Goal: Task Accomplishment & Management: Manage account settings

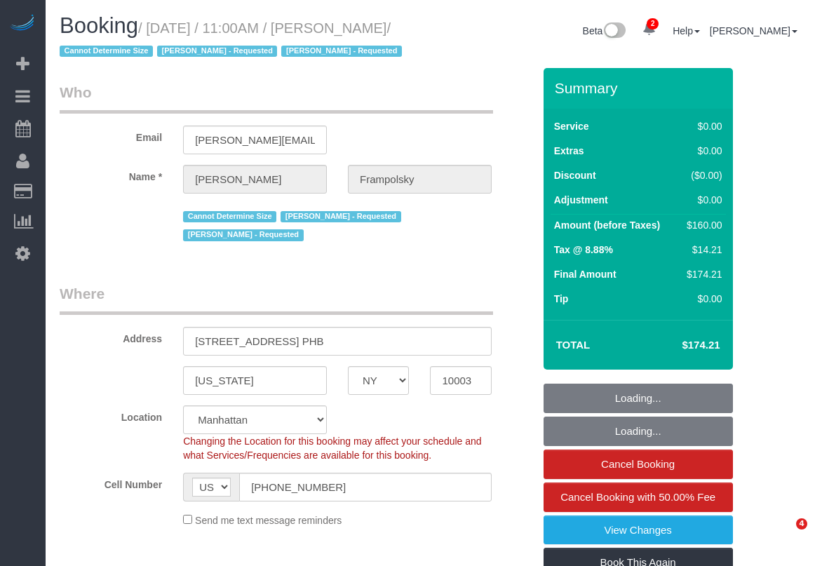
select select "NY"
select select "number:59"
select select "number:72"
select select "number:15"
select select "number:7"
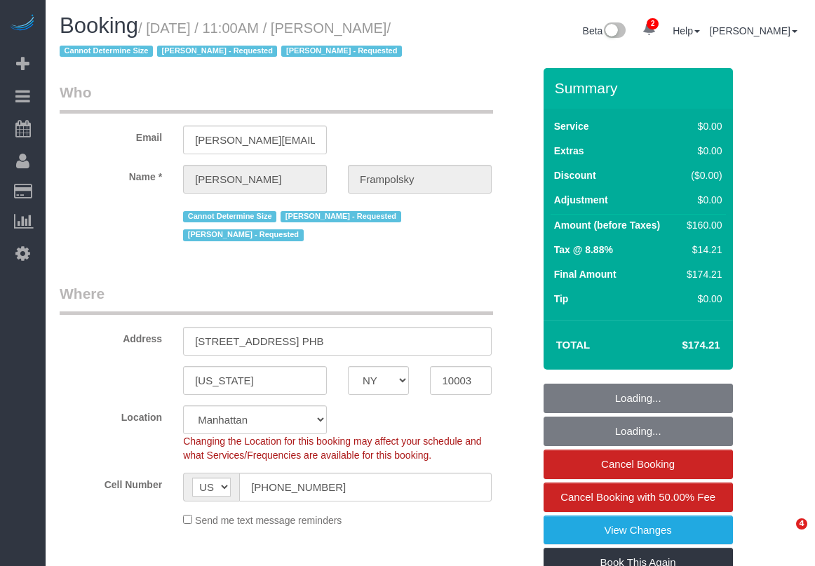
select select "spot1"
select select "1"
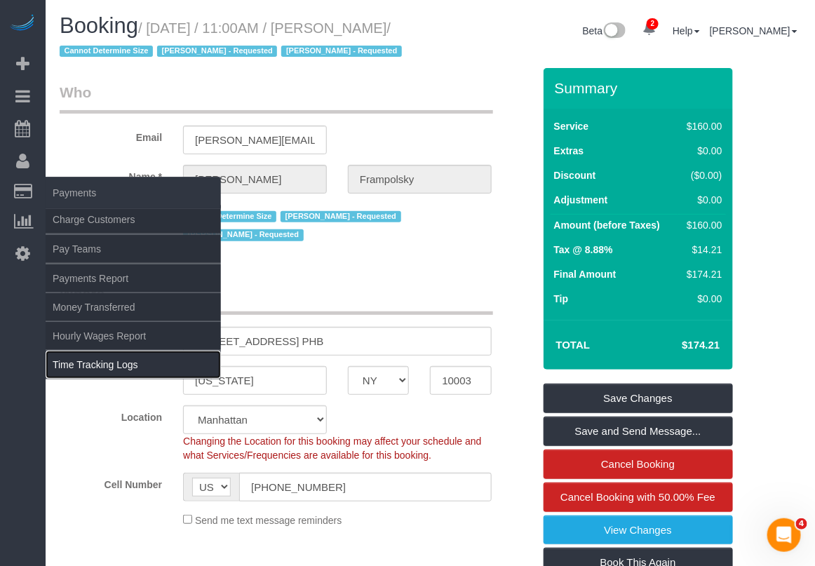
click at [103, 360] on link "Time Tracking Logs" at bounding box center [133, 365] width 175 height 28
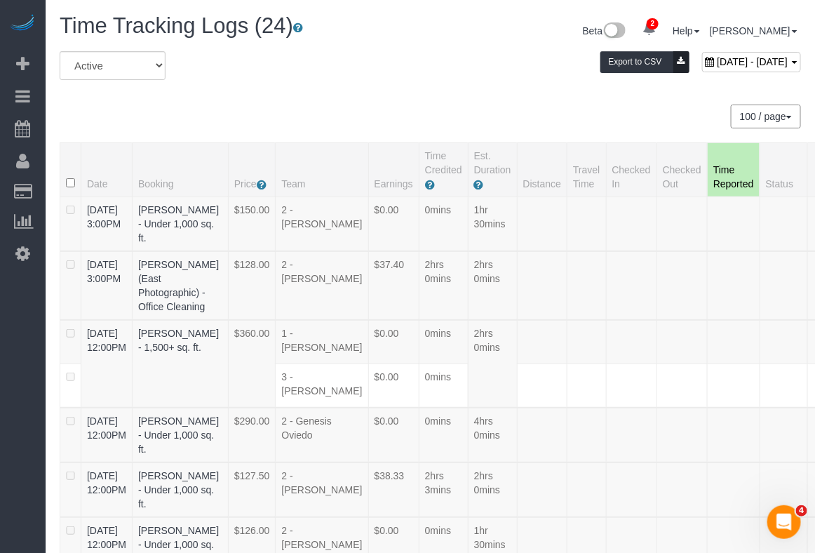
click at [450, 112] on div "100 / page 10 / page 20 / page 30 / page 40 / page 50 / page 100 / page" at bounding box center [430, 116] width 741 height 24
click at [373, 76] on div "August 23, 2025 - August 23, 2025 Export to CSV" at bounding box center [557, 65] width 508 height 28
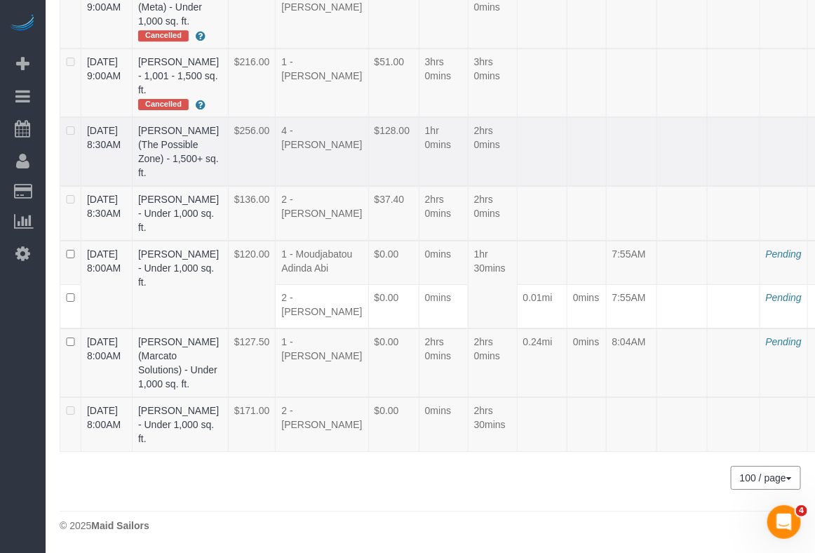
scroll to position [1639, 0]
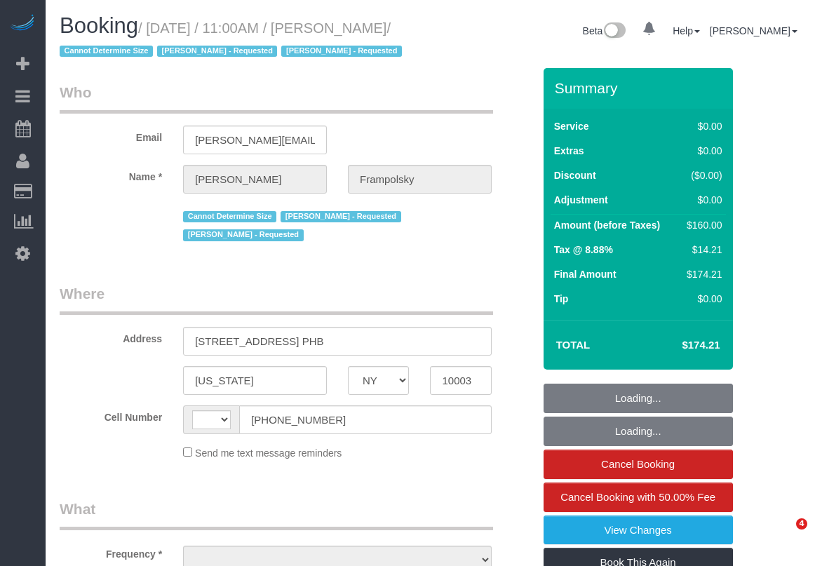
select select "NY"
select select "number:59"
select select "number:72"
select select "number:15"
select select "number:7"
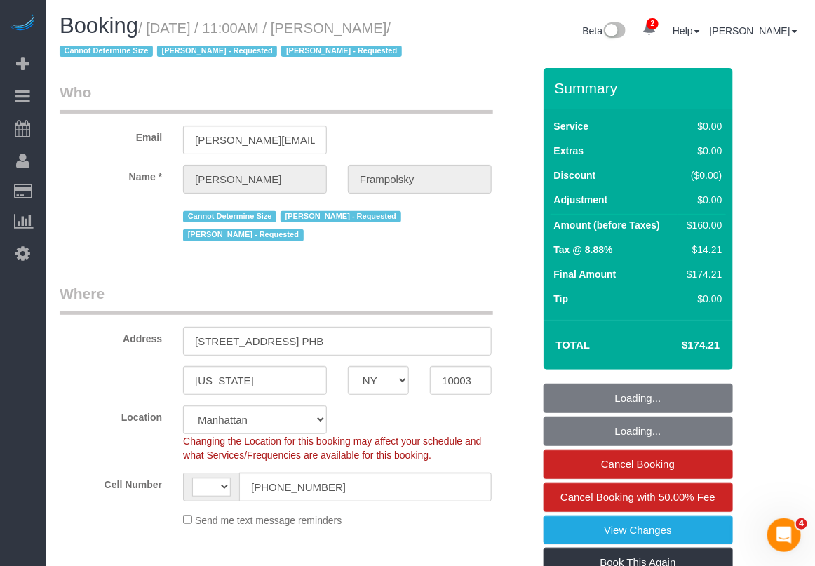
select select "string:[GEOGRAPHIC_DATA]"
select select "object:802"
select select "string:stripe-pm_1QjVlC4VGloSiKo7wAOhglht"
select select "1"
select select "spot1"
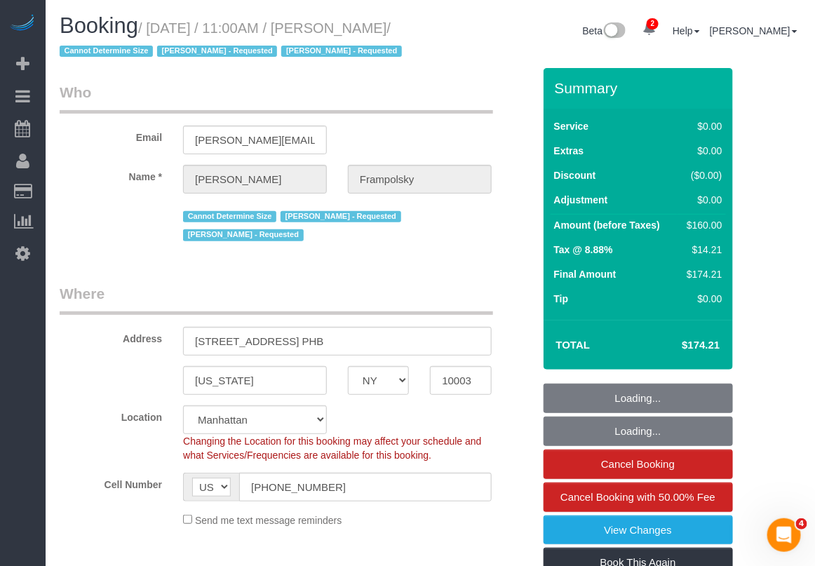
select select "object:1329"
select select "1"
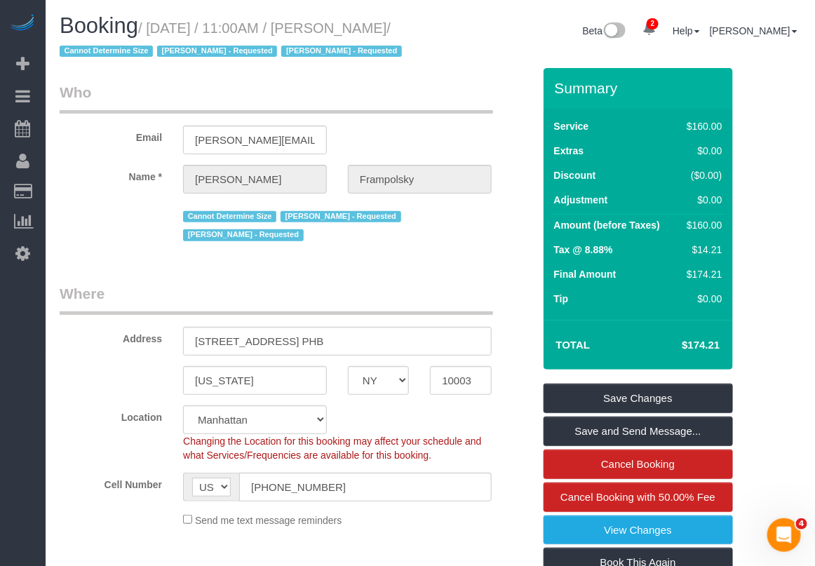
click at [505, 462] on div "Location [GEOGRAPHIC_DATA] [GEOGRAPHIC_DATA] [GEOGRAPHIC_DATA] [GEOGRAPHIC_DATA…" at bounding box center [296, 433] width 494 height 57
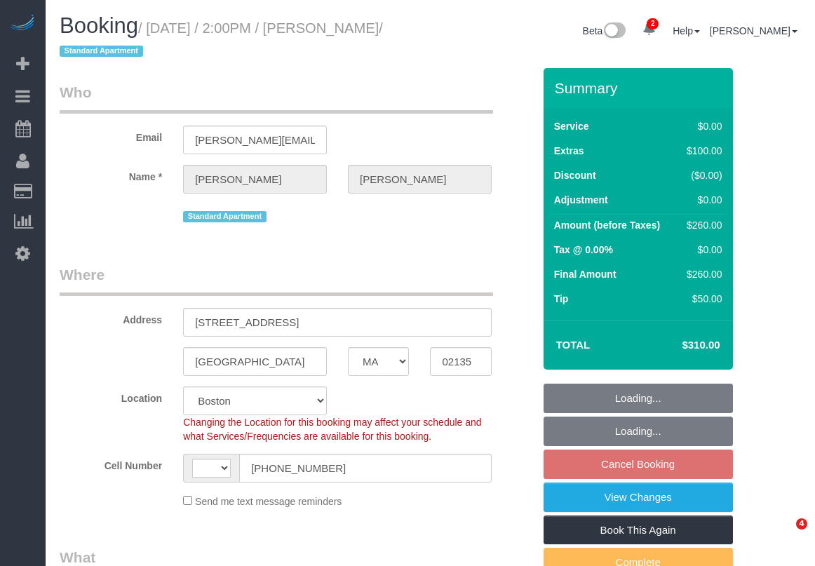
select select "MA"
select select "string:stripe-card_1ErwU44VGloSiKo7tHgsCJRq"
select select "number:60"
select select "number:75"
select select "number:15"
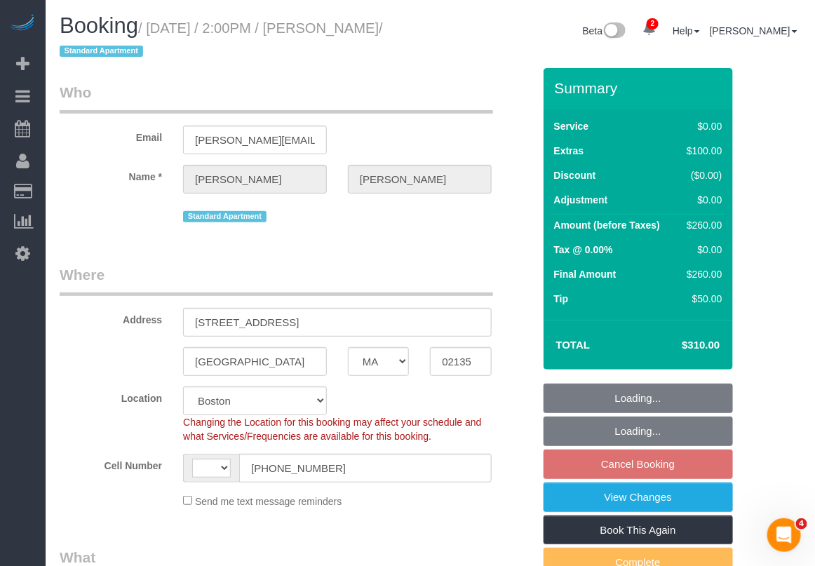
select select "number:5"
select select "string:[GEOGRAPHIC_DATA]"
select select "object:942"
select select "1"
select select "spot7"
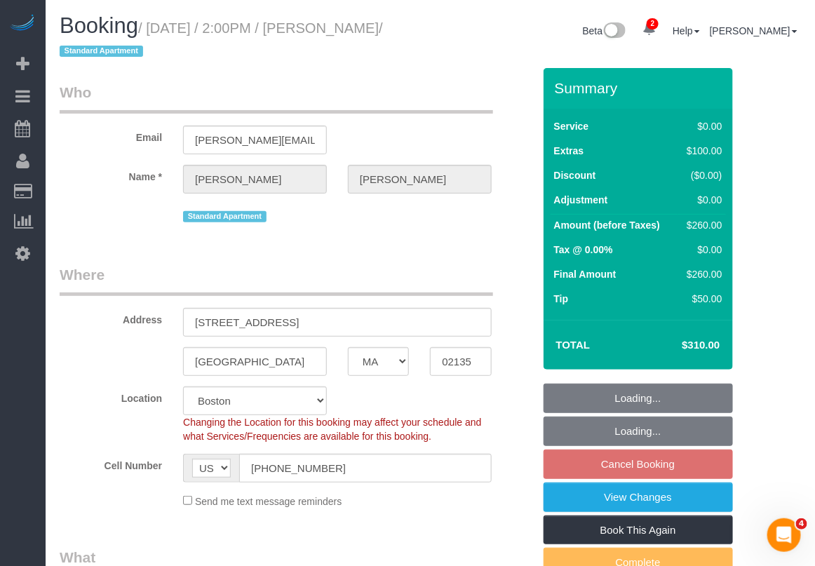
select select "1"
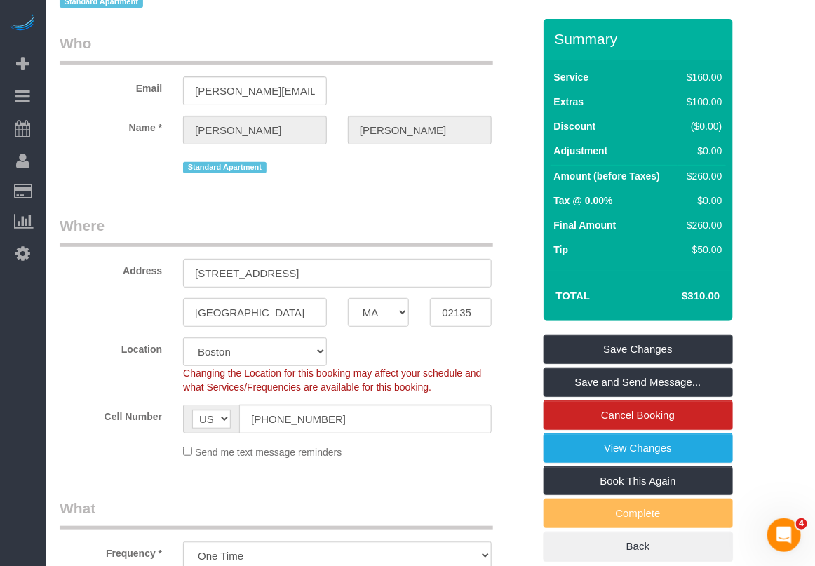
scroll to position [88, 0]
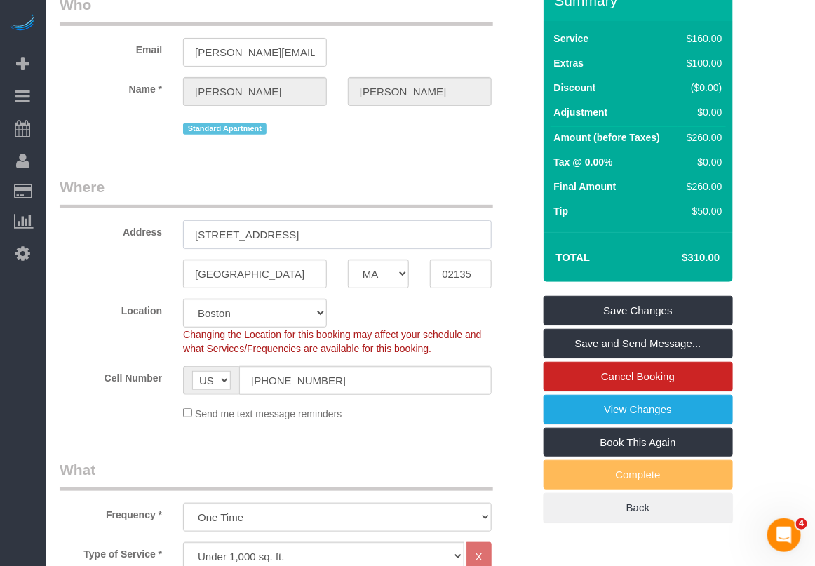
click at [314, 230] on input "2001 Commonwealth Ave, Apt. 18" at bounding box center [337, 234] width 309 height 29
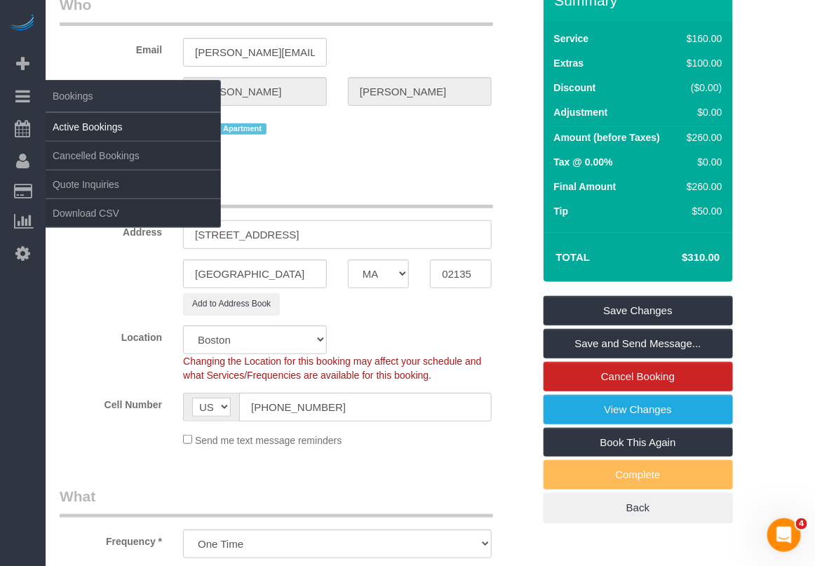
type input "2001 Commonwealth Avenue, Apt. 18"
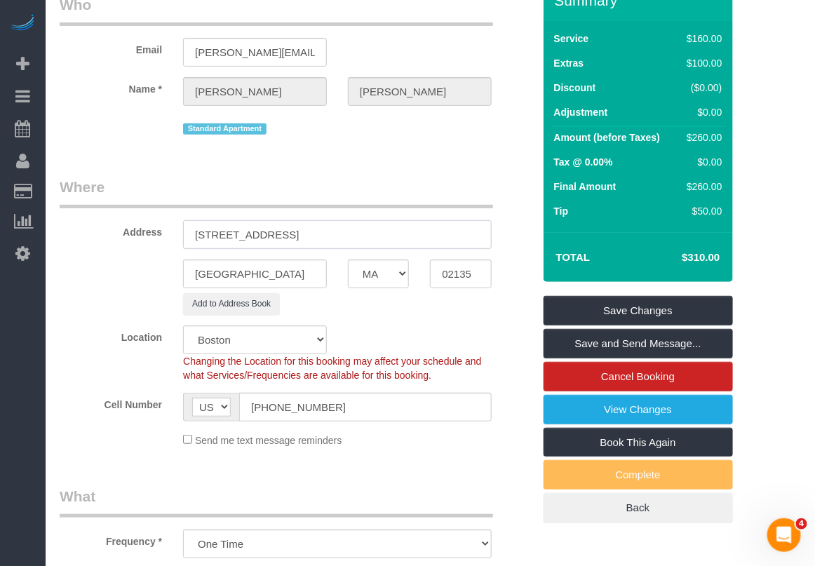
drag, startPoint x: 401, startPoint y: 237, endPoint x: 116, endPoint y: 234, distance: 284.7
click at [118, 234] on div "Address 2001 Commonwealth Avenue, Apt. 18" at bounding box center [296, 213] width 494 height 72
click at [463, 277] on input "02135" at bounding box center [460, 273] width 61 height 29
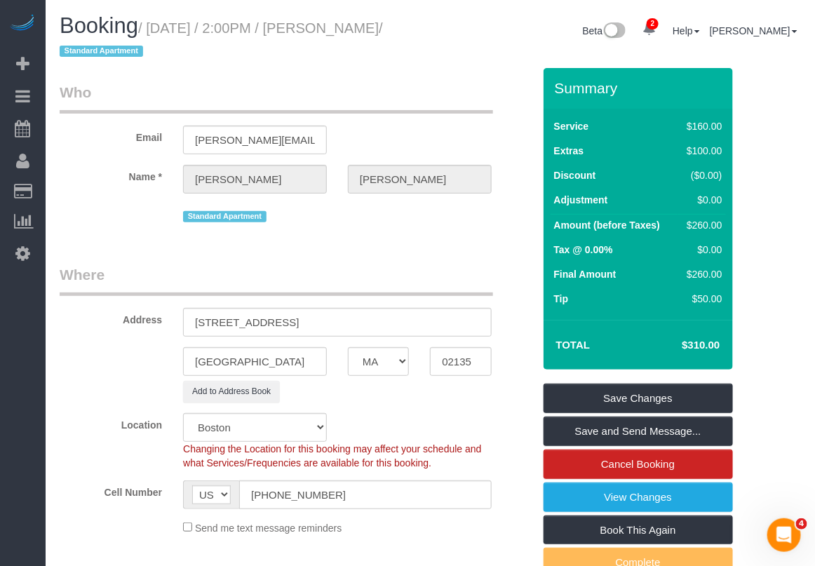
drag, startPoint x: 323, startPoint y: 27, endPoint x: 107, endPoint y: 49, distance: 217.8
click at [107, 49] on small "/ August 26, 2025 / 2:00PM / Marisha Rawlins / Standard Apartment" at bounding box center [221, 39] width 323 height 39
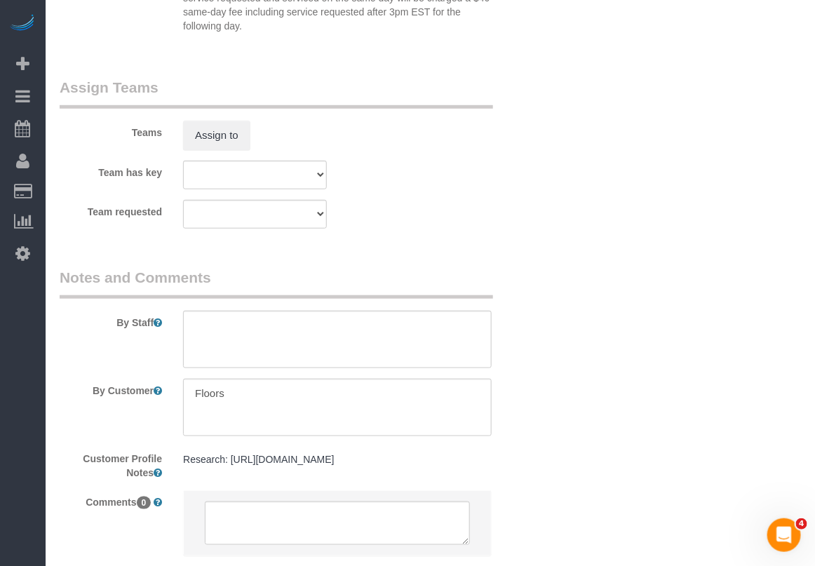
scroll to position [1964, 0]
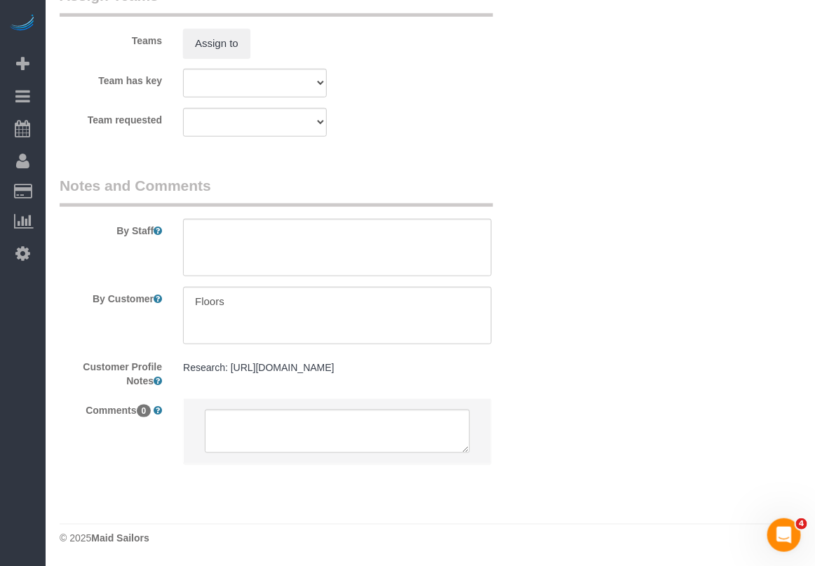
click at [293, 372] on pre "Research: https://www.zillow.com/homedetails/2001-Commonwealth-Ave-APT-18-Bosto…" at bounding box center [337, 367] width 309 height 14
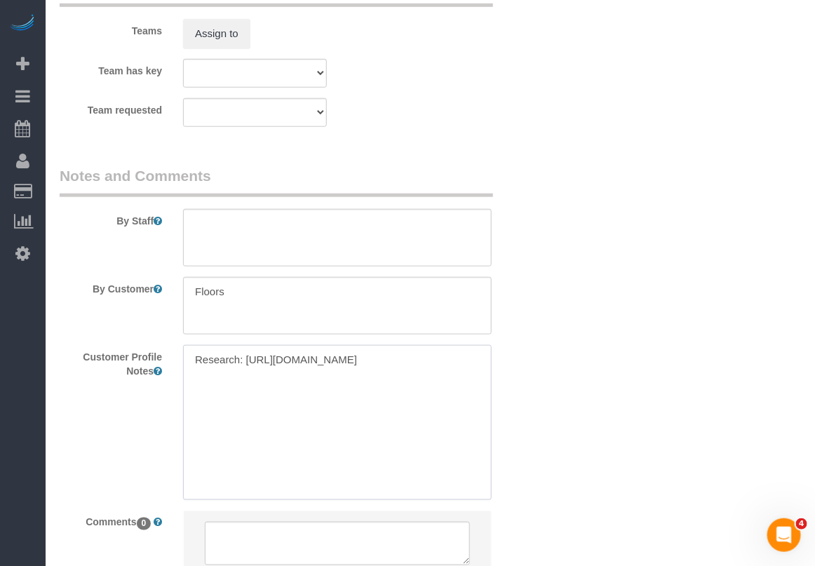
drag, startPoint x: 304, startPoint y: 393, endPoint x: 191, endPoint y: 359, distance: 117.8
click at [191, 359] on textarea "Research: https://www.zillow.com/homedetails/2001-Commonwealth-Ave-APT-18-Bosto…" at bounding box center [337, 422] width 309 height 155
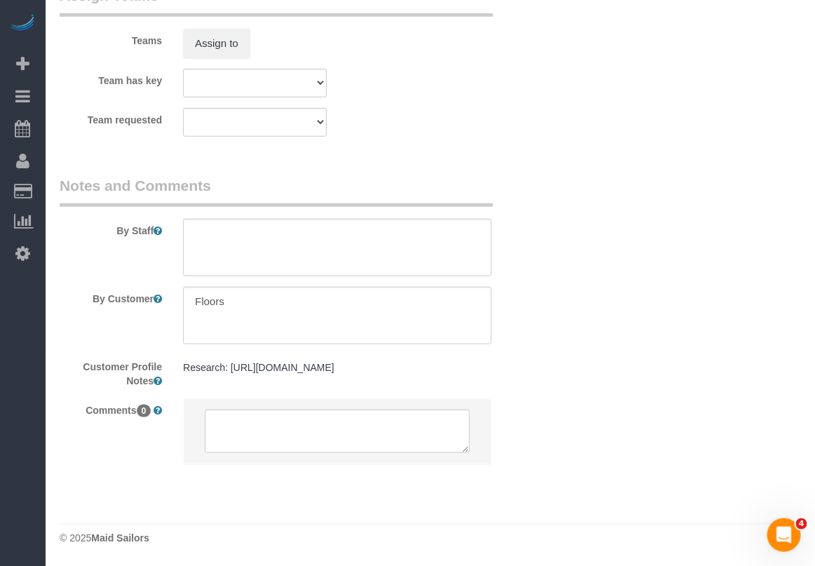
click at [337, 370] on pre "Research: https://www.zillow.com/homedetails/2001-Commonwealth-Ave-APT-18-Bosto…" at bounding box center [337, 367] width 309 height 14
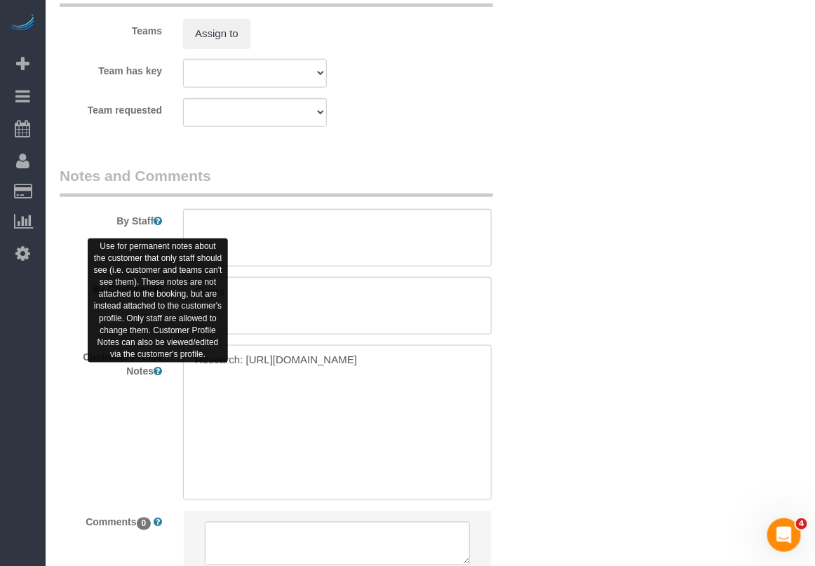
drag, startPoint x: 327, startPoint y: 396, endPoint x: 152, endPoint y: 367, distance: 177.8
click at [152, 367] on div "Customer Profile Notes Research: https://www.zillow.com/homedetails/2001-Common…" at bounding box center [296, 422] width 494 height 155
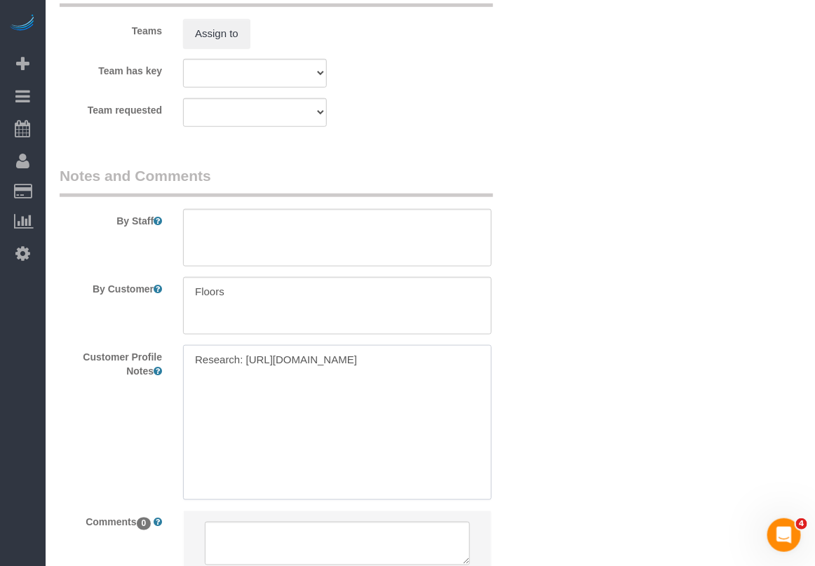
paste textarea "1bed/1bath"
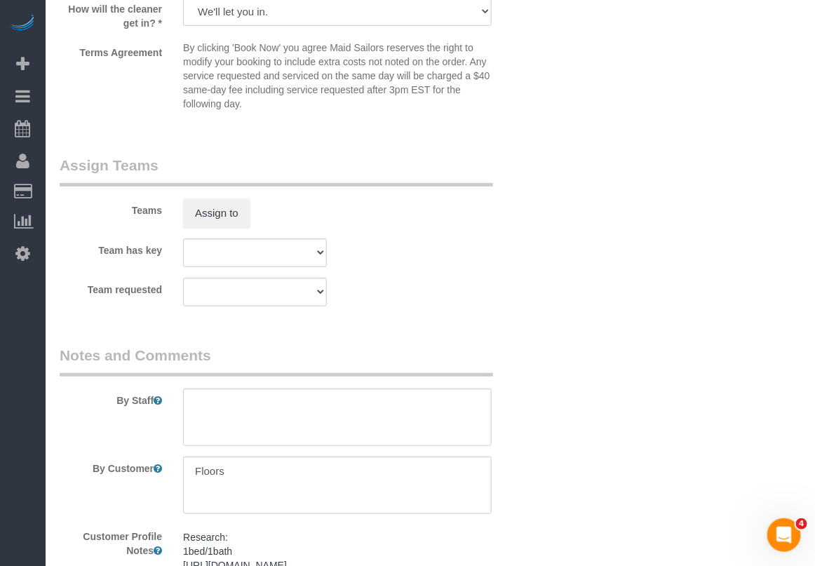
scroll to position [1992, 0]
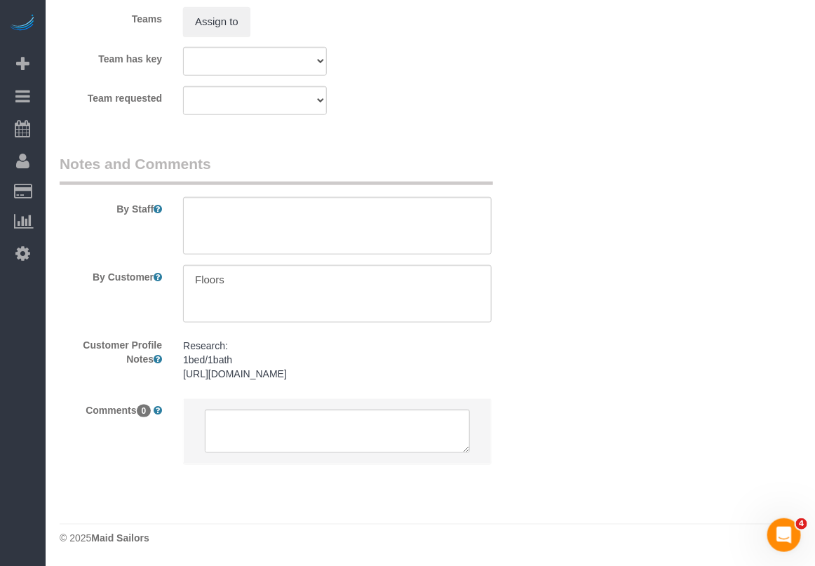
drag, startPoint x: 279, startPoint y: 362, endPoint x: 267, endPoint y: 361, distance: 11.9
click at [280, 361] on pre "Research: 1bed/1bath https://www.zillow.com/homedetails/2001-Commonwealth-Ave-A…" at bounding box center [337, 360] width 309 height 42
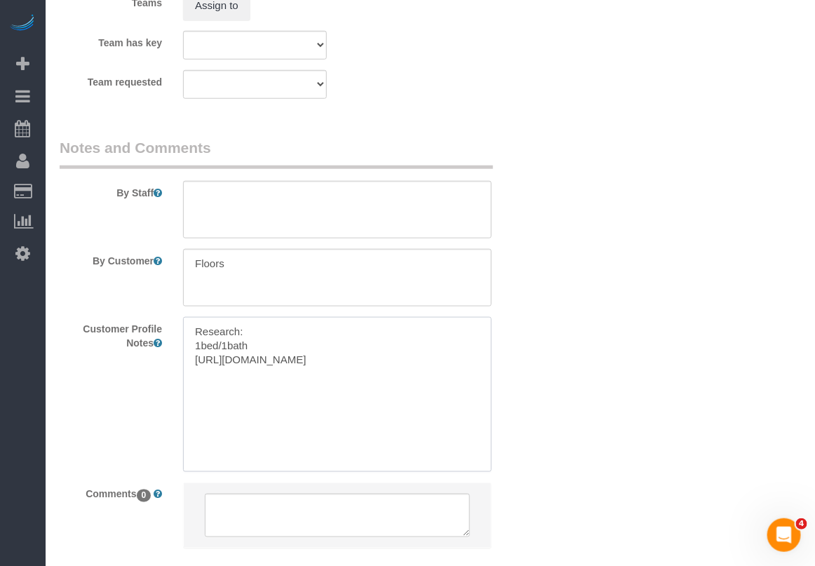
click at [262, 349] on textarea "Research: 1bed/1bath https://www.zillow.com/homedetails/2001-Commonwealth-Ave-A…" at bounding box center [337, 394] width 309 height 155
type textarea "Research: 1bed/1bath 400 SF https://www.zillow.com/homedetails/2001-Commonwealt…"
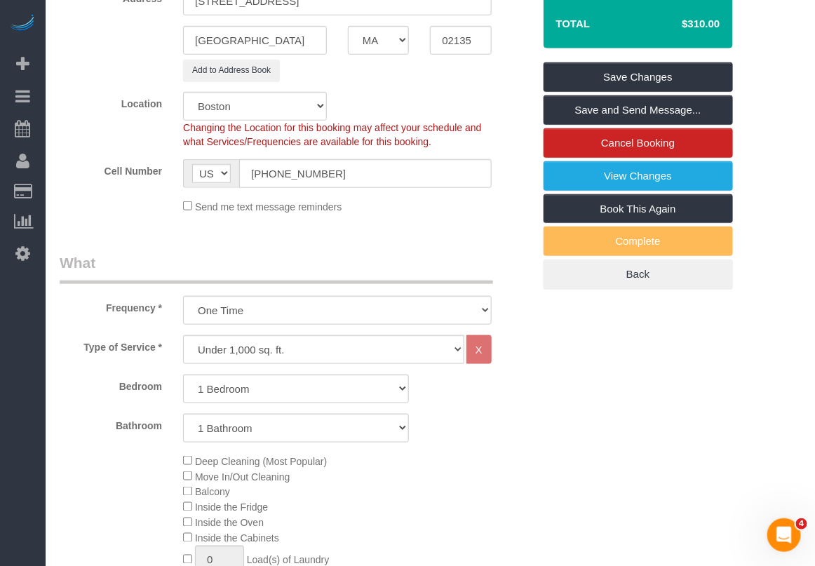
scroll to position [351, 0]
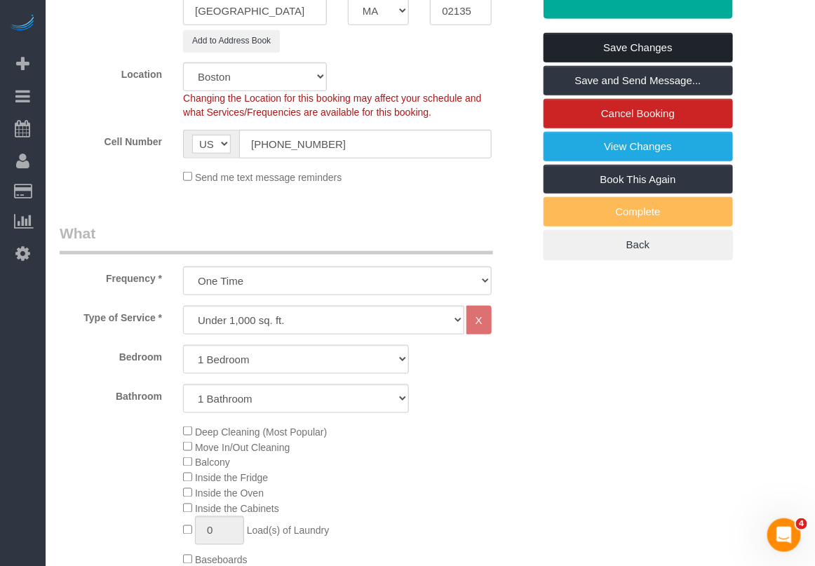
click at [632, 50] on link "Save Changes" at bounding box center [637, 47] width 189 height 29
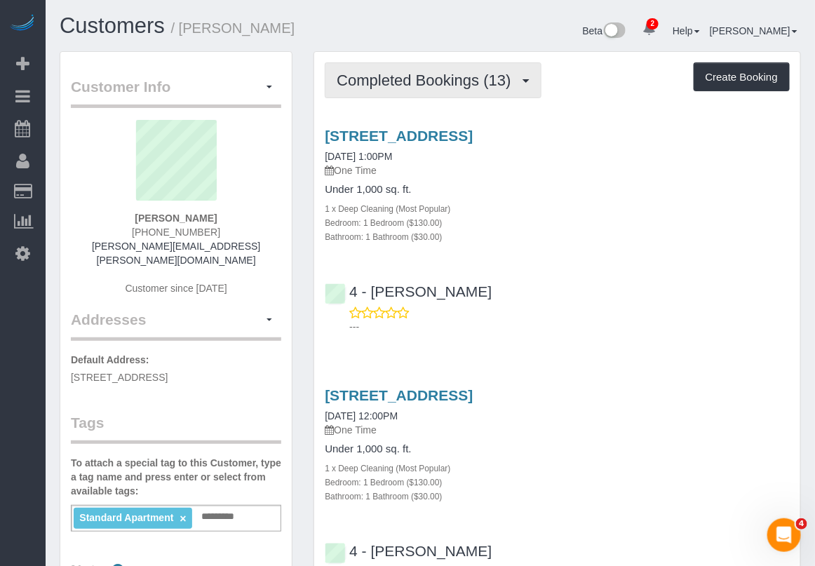
click at [405, 67] on button "Completed Bookings (13)" at bounding box center [433, 80] width 216 height 36
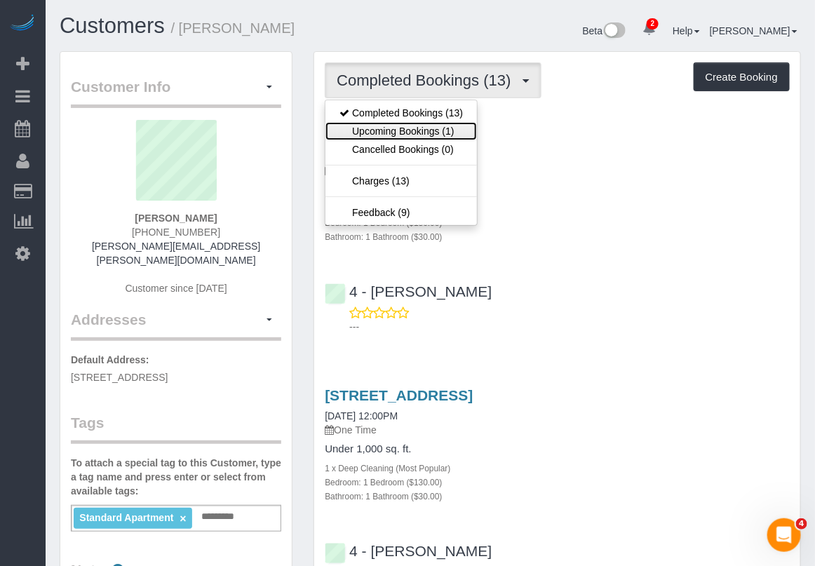
click at [407, 130] on link "Upcoming Bookings (1)" at bounding box center [400, 131] width 151 height 18
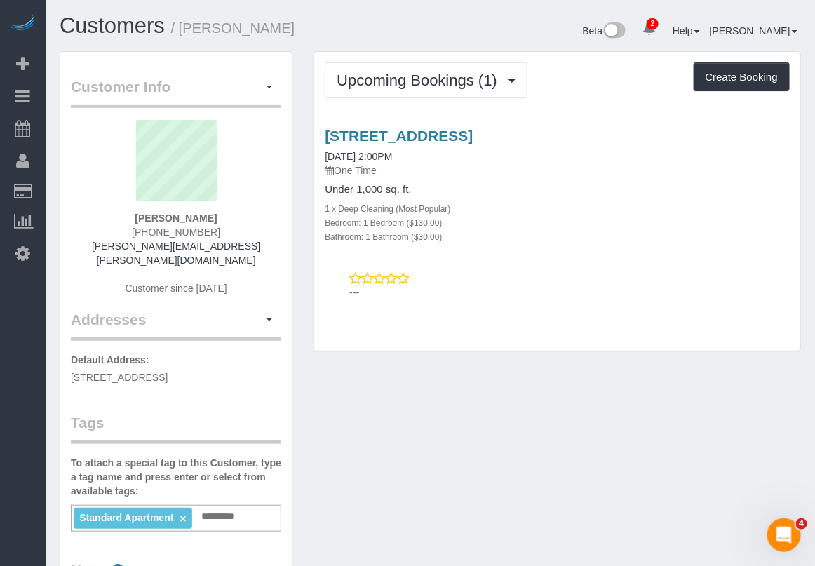
drag, startPoint x: 234, startPoint y: 218, endPoint x: 135, endPoint y: 216, distance: 98.2
click at [135, 216] on div "Marisha Rawlins (781) 468-8747 marisha.rawlins@gmail.com Customer since 2019" at bounding box center [176, 214] width 210 height 189
copy strong "Marisha Rawlins"
click at [765, 224] on div "Bedroom: 1 Bedroom ($130.00)" at bounding box center [557, 222] width 465 height 14
click at [763, 181] on div "2001 Commonwealth Ave, Apt. 18, Brighton, MA 02135 08/26/2025 2:00PM One Time U…" at bounding box center [557, 186] width 486 height 116
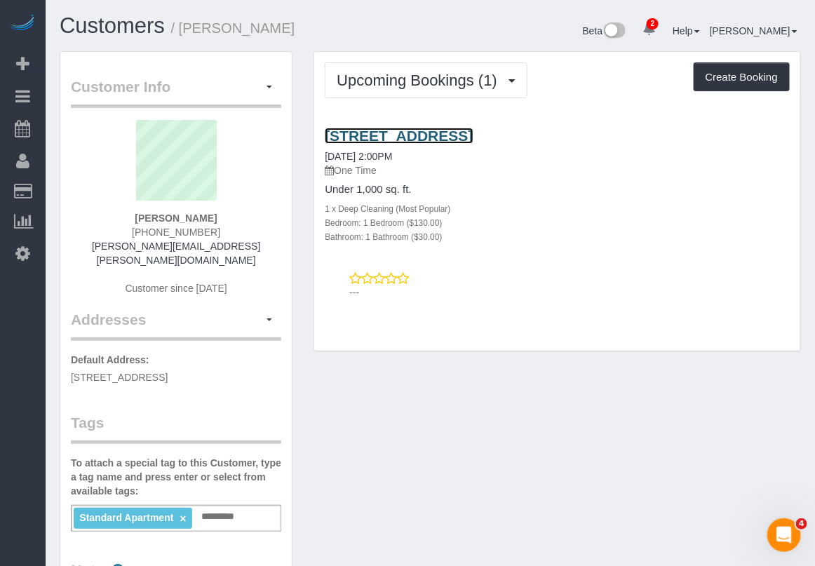
click at [405, 138] on link "2001 Commonwealth Ave, Apt. 18, Brighton, MA 02135" at bounding box center [399, 136] width 148 height 16
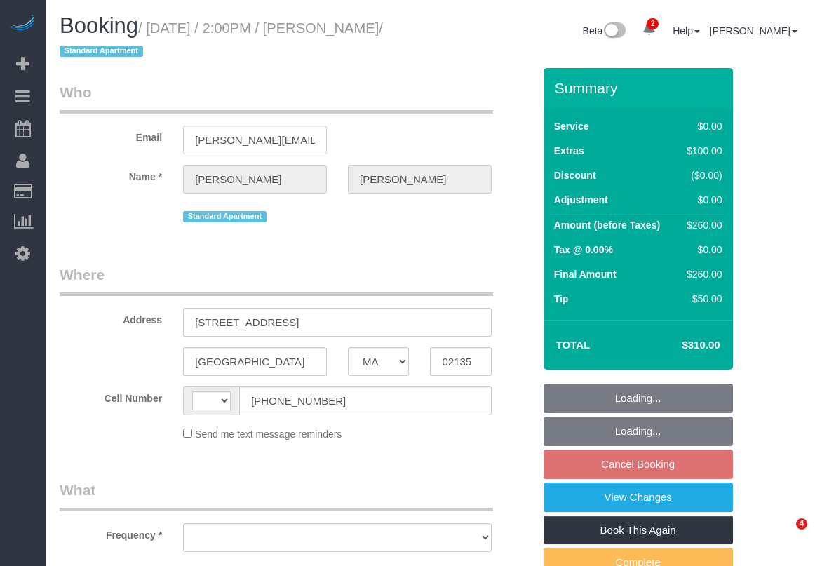
select select "MA"
select select "string:US"
select select "number:60"
select select "number:75"
select select "number:15"
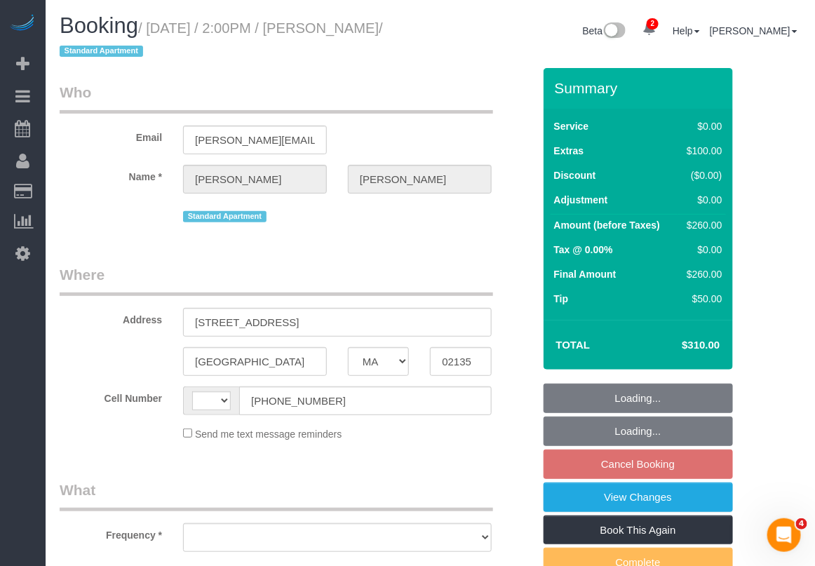
select select "number:5"
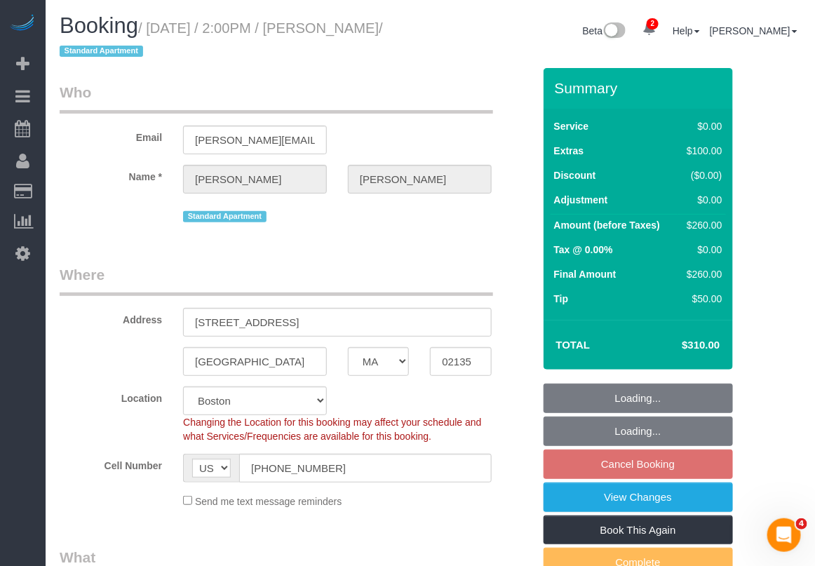
select select "string:stripe-card_1ErwU44VGloSiKo7tHgsCJRq"
select select "1"
select select "spot7"
select select "object:887"
select select "1"
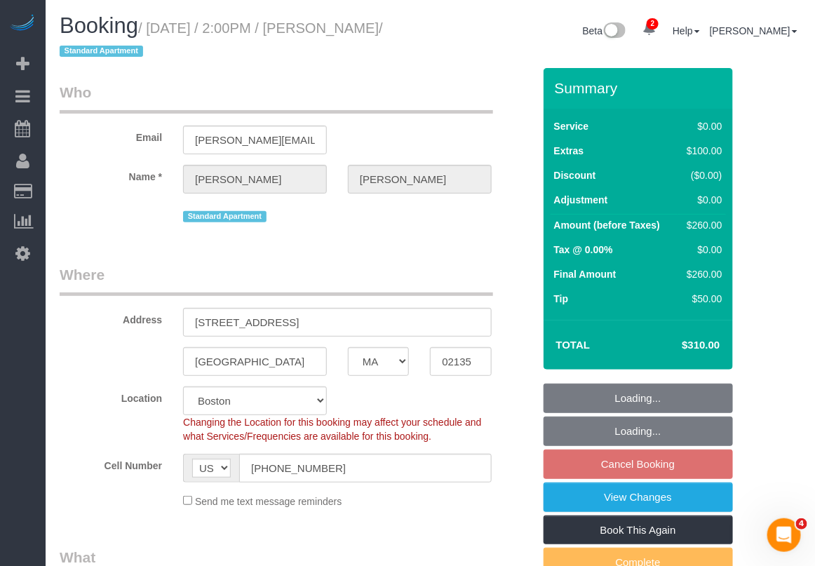
select select "object:978"
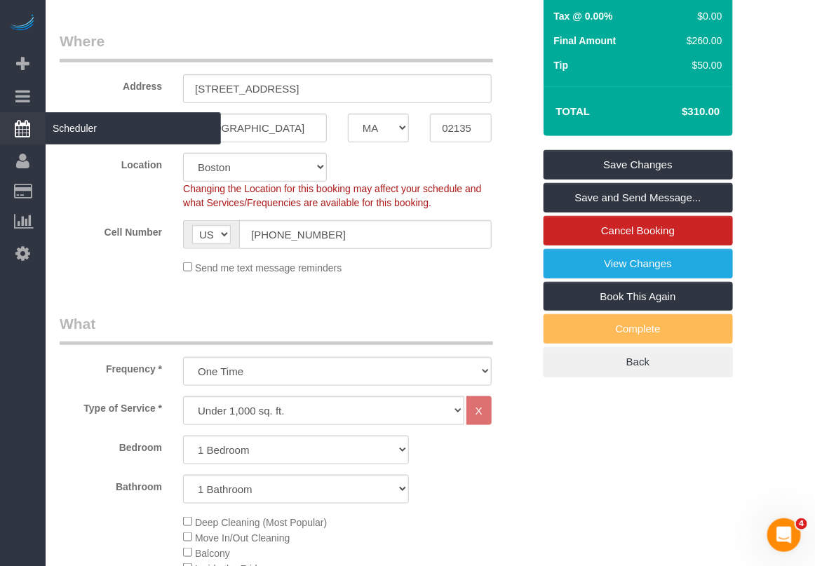
scroll to position [263, 0]
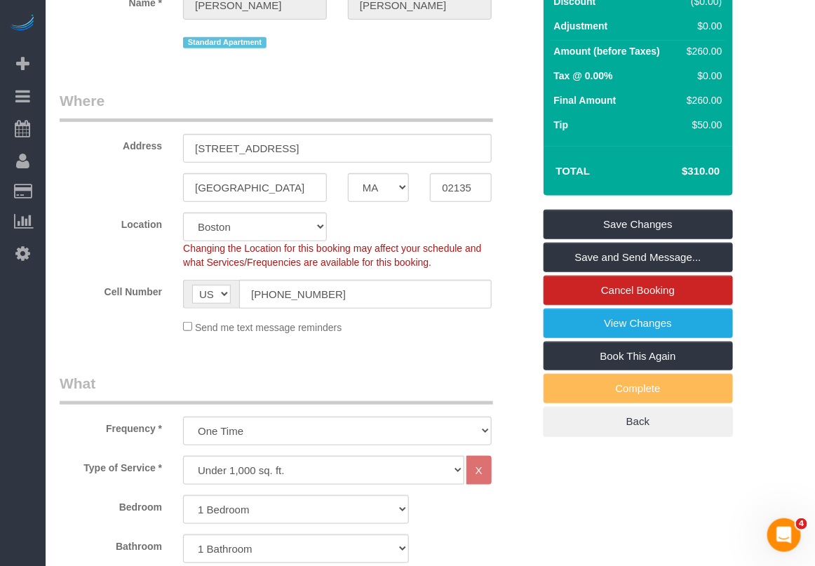
scroll to position [0, 0]
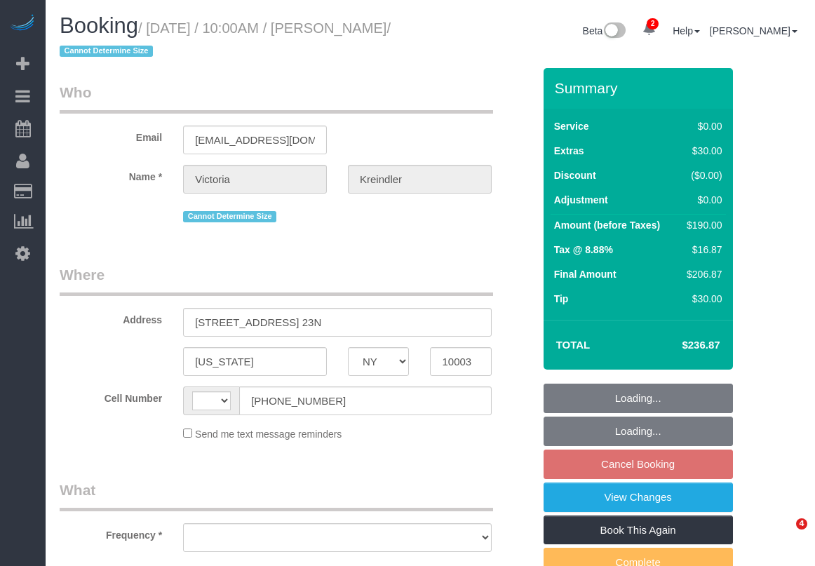
select select "NY"
select select "number:57"
select select "number:72"
select select "number:15"
select select "number:5"
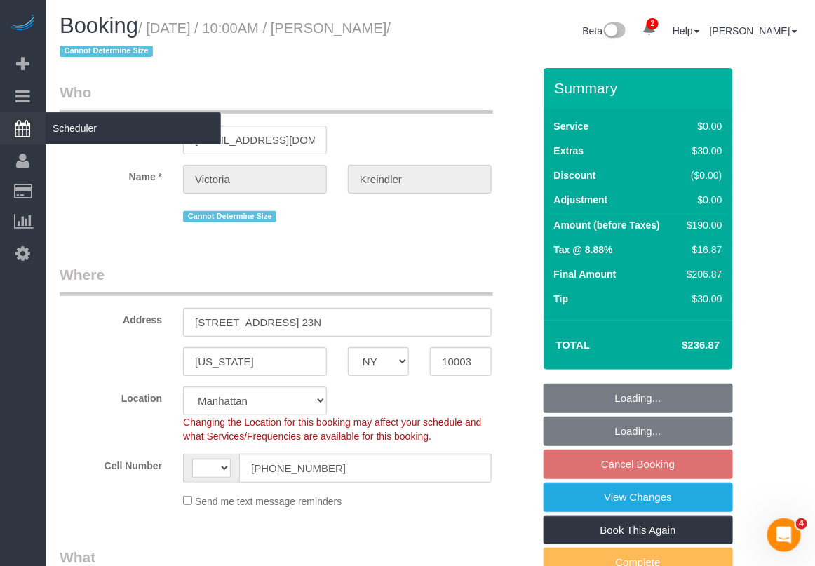
select select "string:[GEOGRAPHIC_DATA]"
select select "object:779"
select select "string:stripe-pm_1QnS9V4VGloSiKo7aPDTgxul"
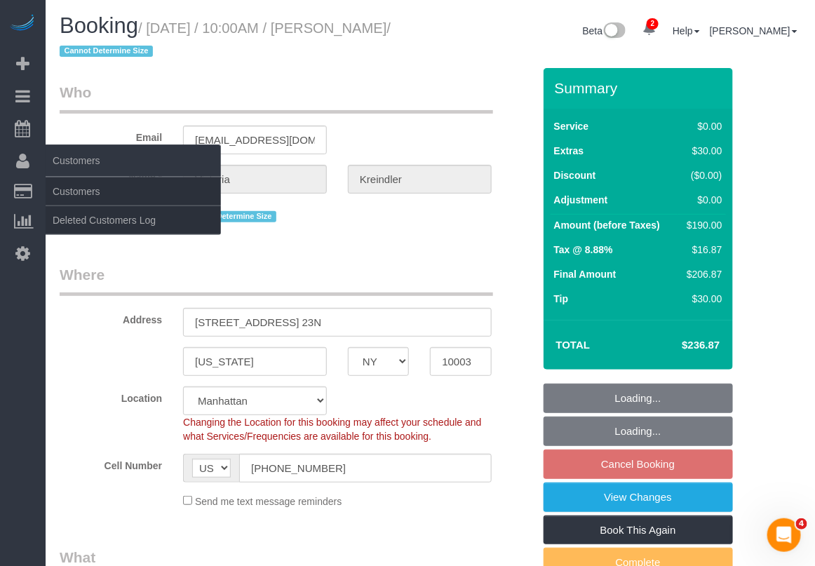
select select "1"
select select "spot3"
select select "object:1302"
select select "1"
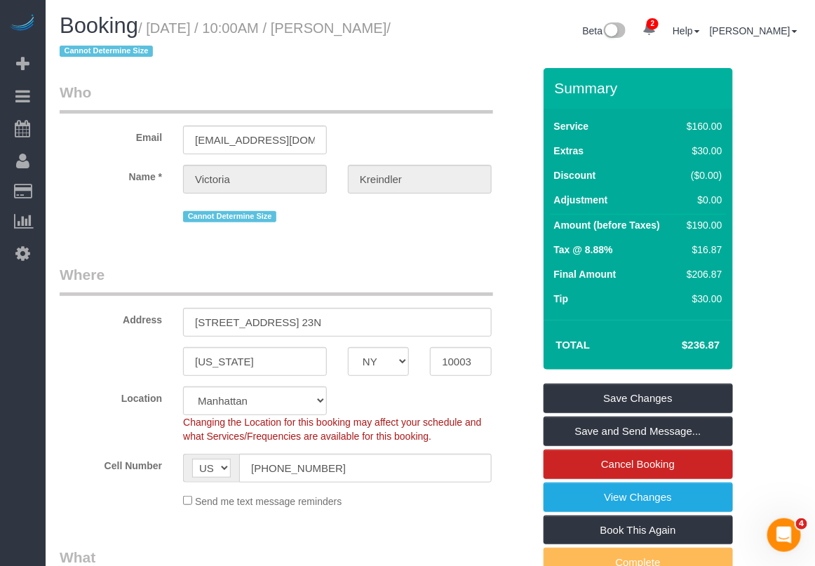
drag, startPoint x: 337, startPoint y: 28, endPoint x: 116, endPoint y: 56, distance: 222.7
click at [116, 56] on small "/ August 30, 2025 / 10:00AM / Victoria Kreindler / Cannot Determine Size" at bounding box center [225, 39] width 331 height 39
copy small "[PERSON_NAME]"
click at [335, 51] on h1 "Booking / August 30, 2025 / 10:00AM / Victoria Kreindler / Cannot Determine Size" at bounding box center [240, 38] width 360 height 48
drag, startPoint x: 333, startPoint y: 25, endPoint x: 114, endPoint y: 55, distance: 220.8
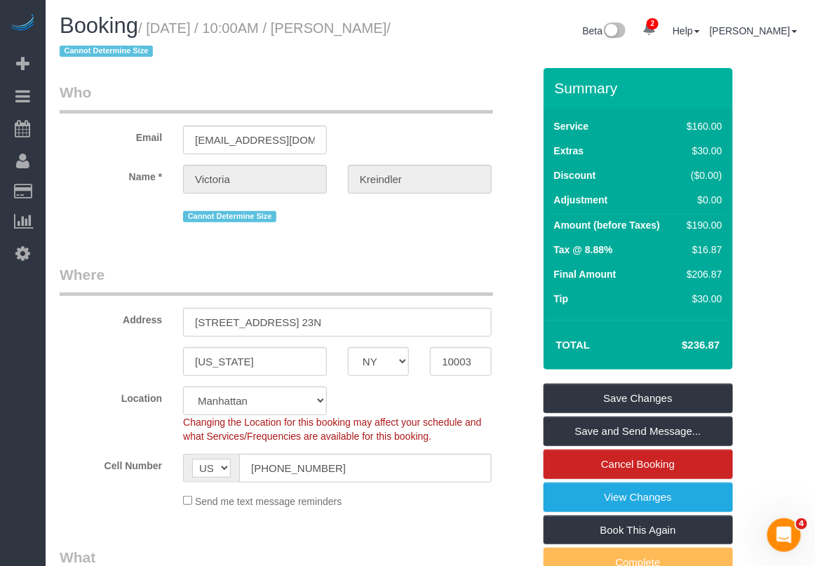
click at [114, 55] on small "/ August 30, 2025 / 10:00AM / Victoria Kreindler / Cannot Determine Size" at bounding box center [225, 39] width 331 height 39
copy small "[PERSON_NAME]"
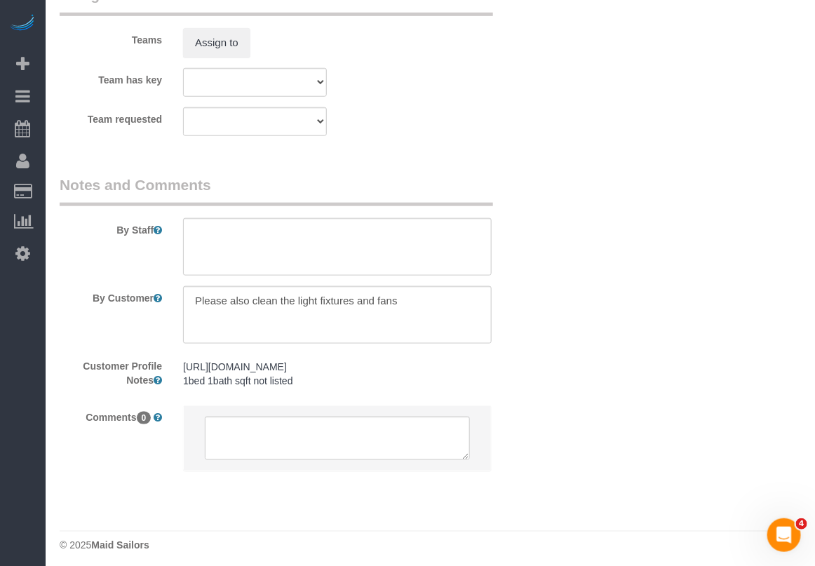
scroll to position [1951, 0]
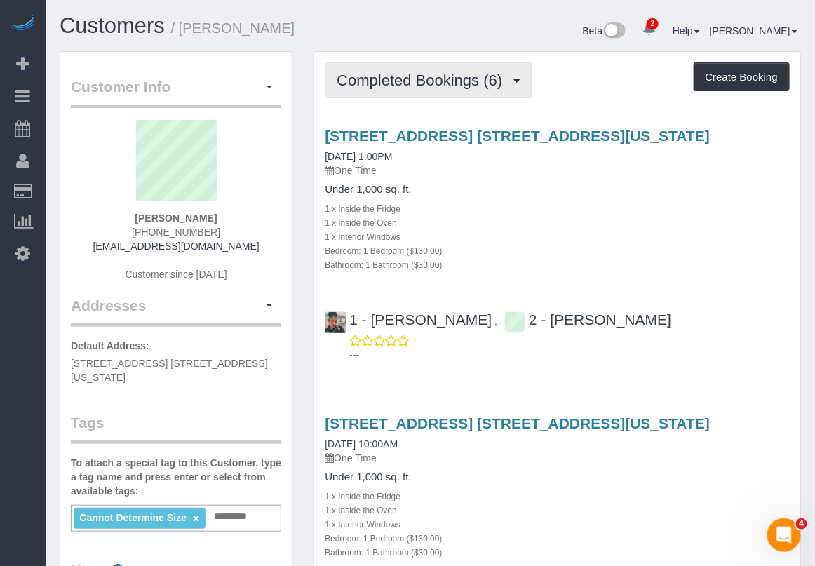
click at [468, 77] on span "Completed Bookings (6)" at bounding box center [423, 81] width 172 height 18
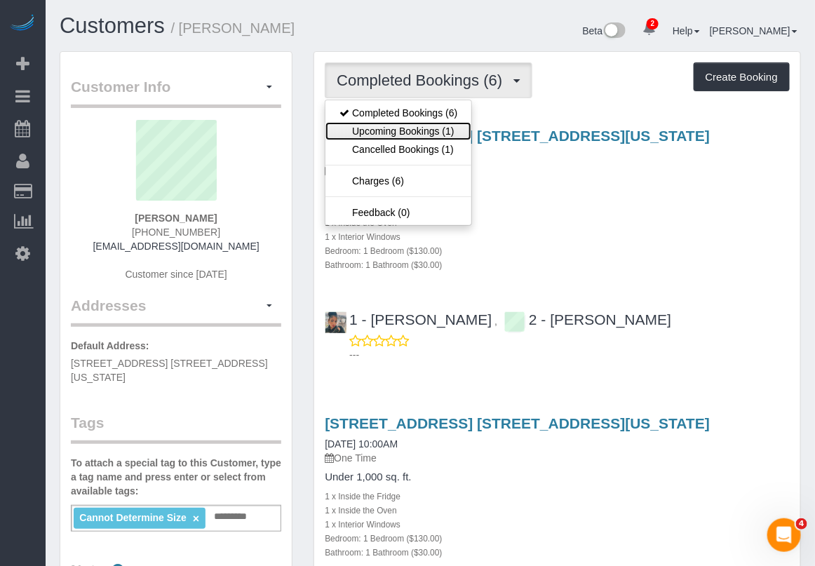
click at [456, 130] on link "Upcoming Bookings (1)" at bounding box center [398, 131] width 146 height 18
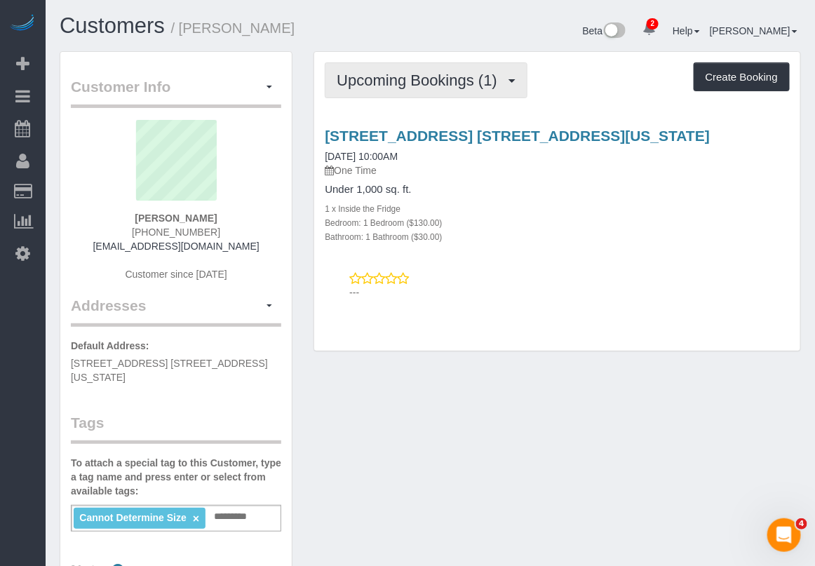
click at [395, 88] on button "Upcoming Bookings (1)" at bounding box center [426, 80] width 203 height 36
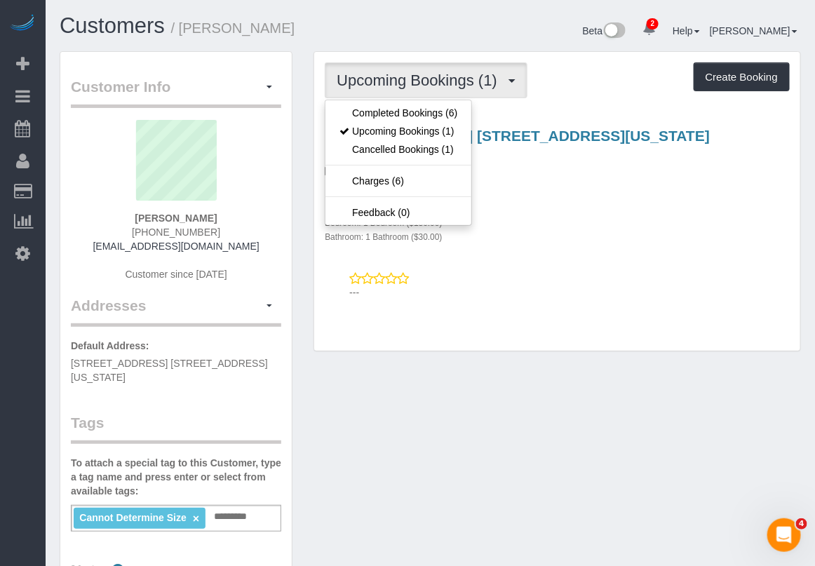
click at [765, 173] on p "One Time" at bounding box center [557, 170] width 465 height 14
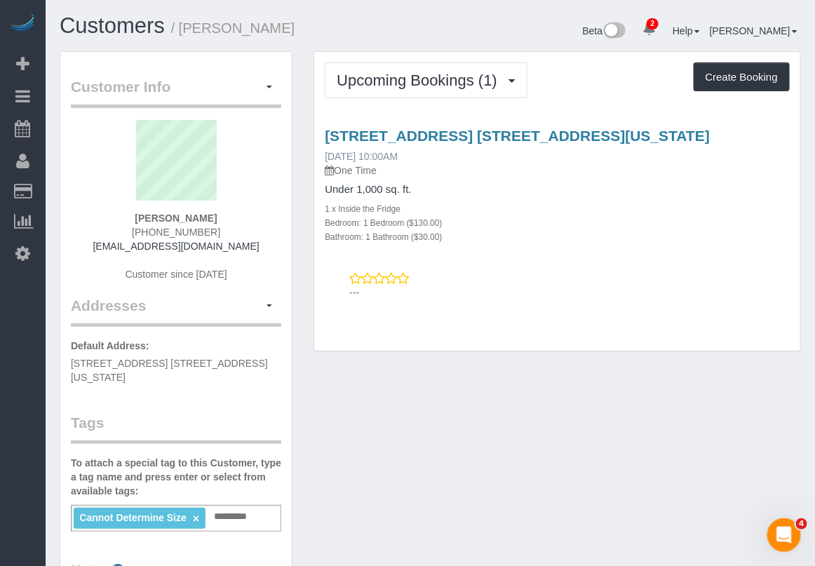
drag, startPoint x: 422, startPoint y: 154, endPoint x: 326, endPoint y: 151, distance: 96.1
click at [326, 151] on div "[STREET_ADDRESS] [STREET_ADDRESS][US_STATE] [DATE] 10:00AM One Time" at bounding box center [557, 153] width 465 height 50
copy link "[DATE] 10:00AM"
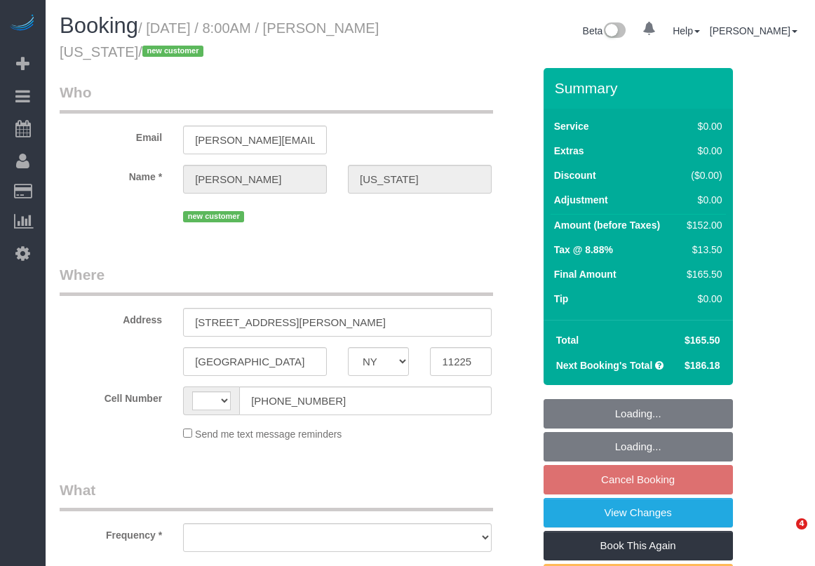
select select "NY"
select select "1"
select select "2"
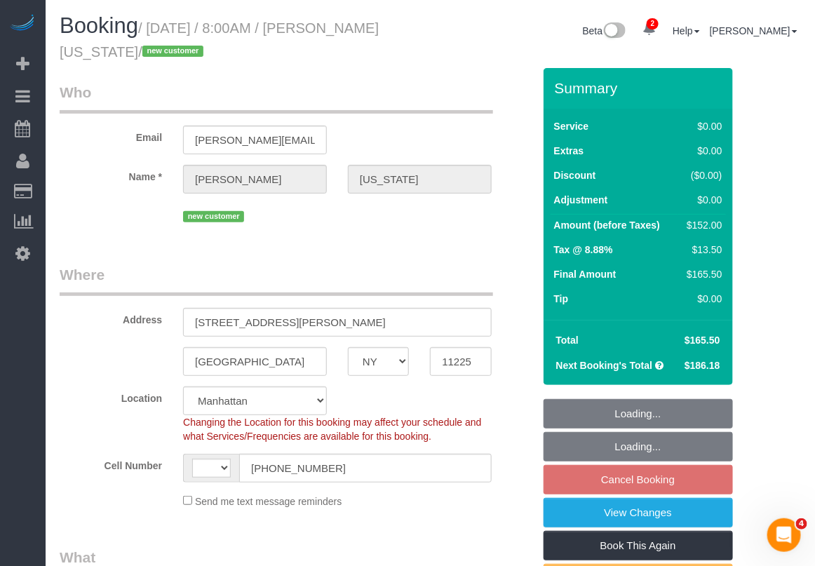
select select "string:[GEOGRAPHIC_DATA]"
select select "object:885"
select select "string:stripe-pm_1RzHtg4VGloSiKo7Jn1bTGcG"
select select "number:89"
select select "number:90"
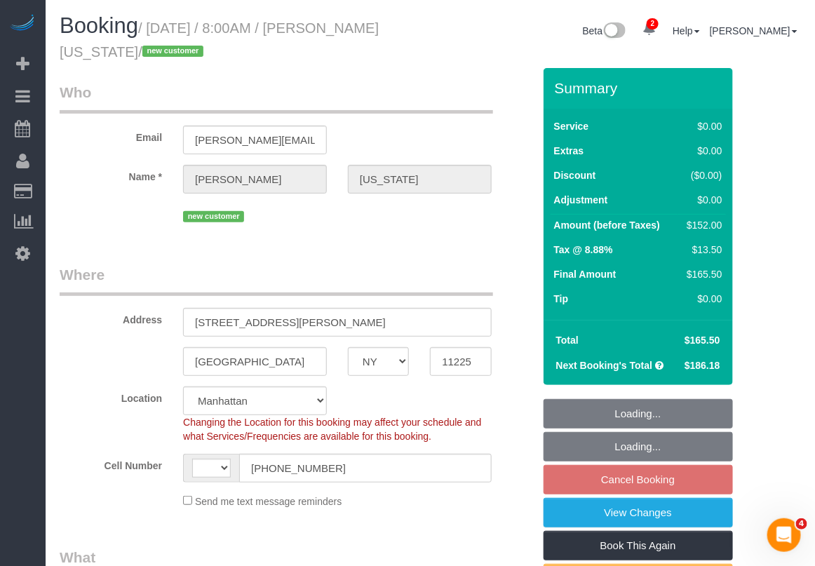
select select "number:15"
select select "number:5"
select select "spot1"
select select "object:1341"
select select "1"
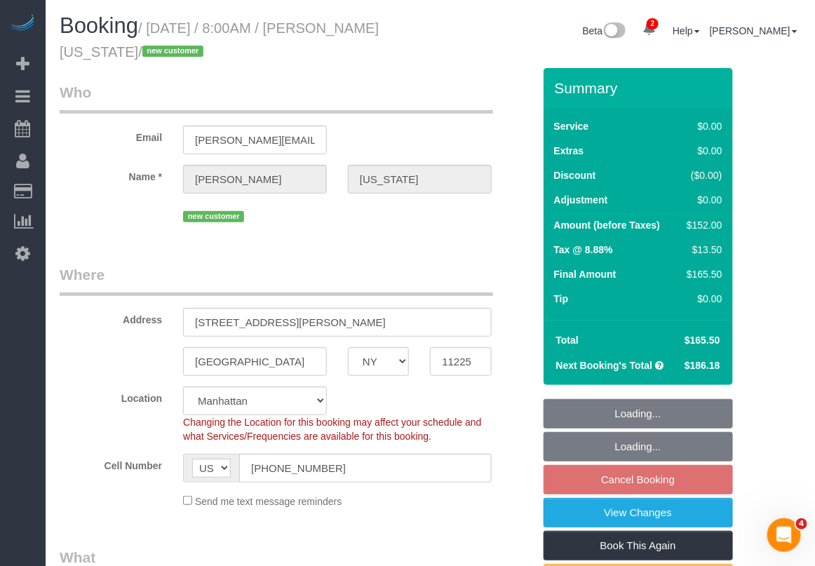
select select "2"
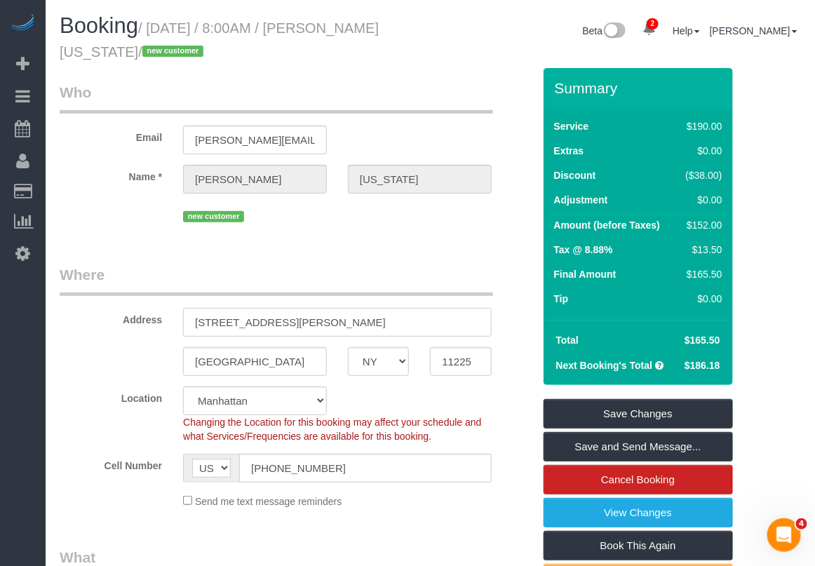
click at [285, 319] on input "131 Montgomery St, 831" at bounding box center [337, 322] width 309 height 29
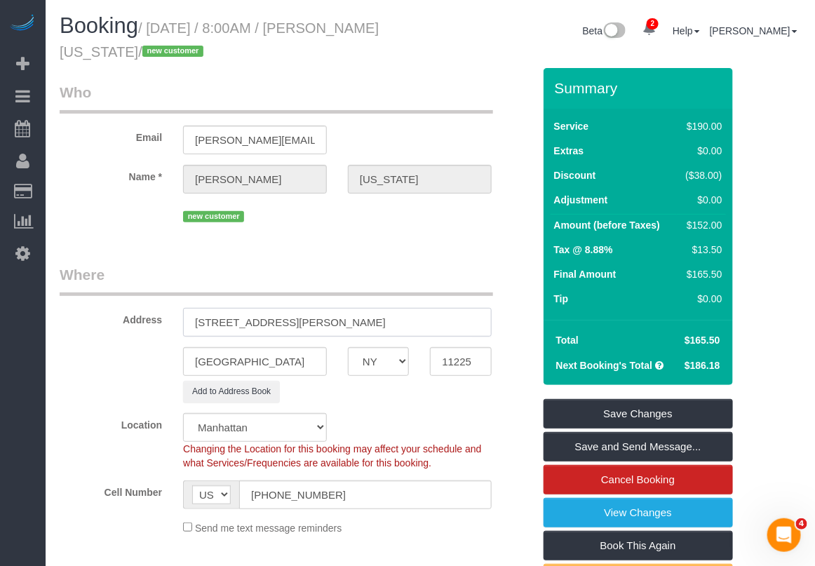
drag, startPoint x: 365, startPoint y: 321, endPoint x: 163, endPoint y: 334, distance: 201.6
click at [163, 334] on div "Address 131 Montgomery Street, Apt 831" at bounding box center [296, 300] width 494 height 72
type input "131 Montgomery Street, Apt 831"
click at [456, 365] on input "11225" at bounding box center [460, 361] width 61 height 29
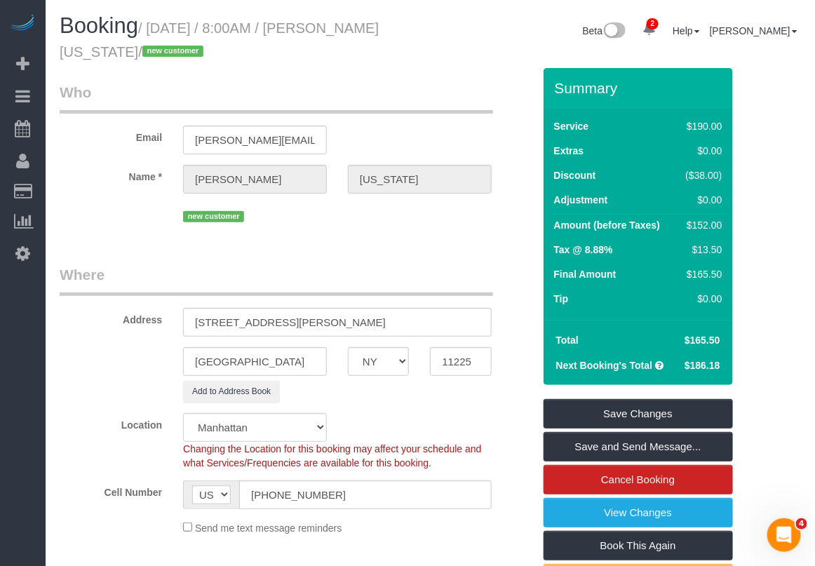
click at [114, 458] on div "Location Manhattan Austin Boston Bronx Brooklyn Charlotte Denver New Jersey Por…" at bounding box center [296, 441] width 494 height 57
click at [114, 471] on sui-booking-location "Location Manhattan Austin Boston Bronx Brooklyn Charlotte Denver New Jersey Por…" at bounding box center [296, 474] width 473 height 122
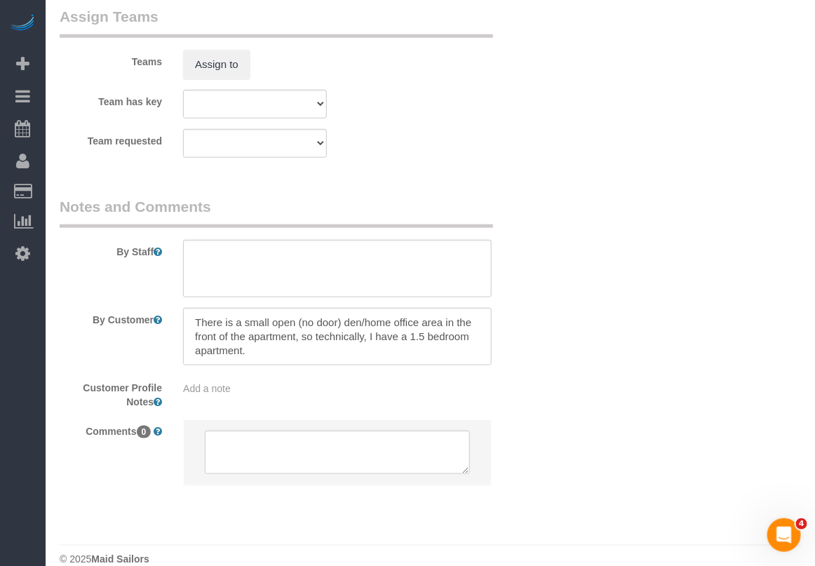
scroll to position [1956, 0]
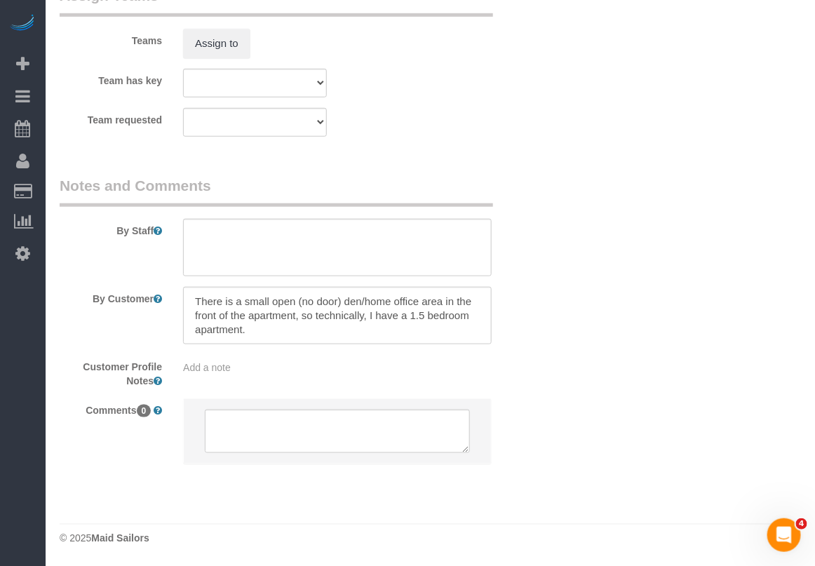
click at [259, 366] on div "Add a note" at bounding box center [337, 367] width 309 height 14
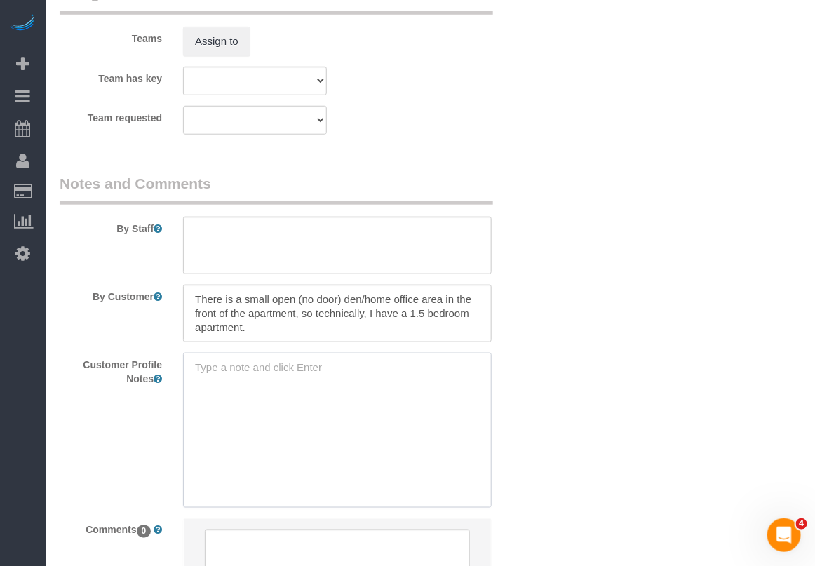
click at [248, 376] on textarea at bounding box center [337, 430] width 309 height 155
type textarea "address unlisted"
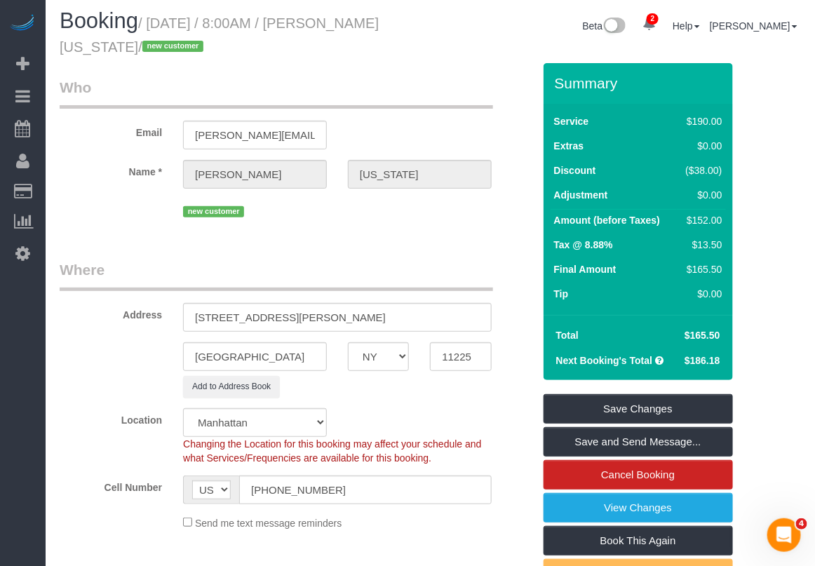
scroll to position [0, 0]
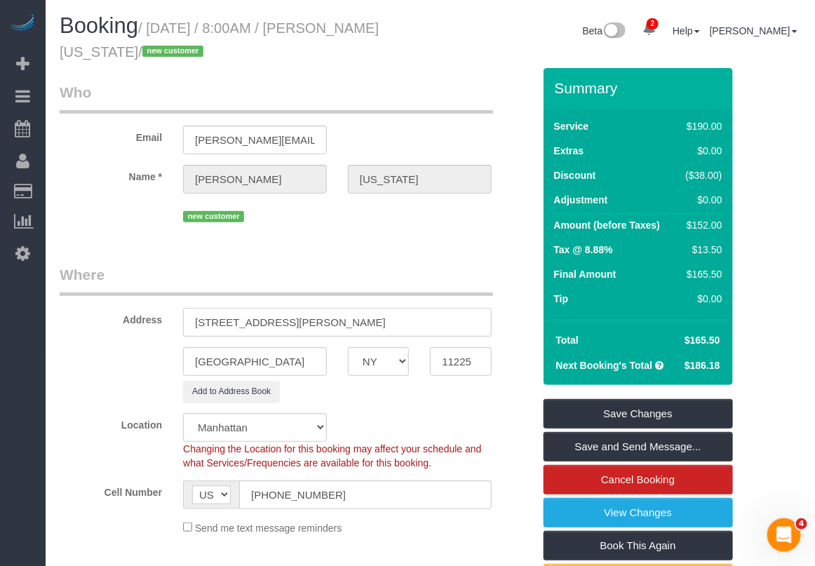
drag, startPoint x: 309, startPoint y: 318, endPoint x: 183, endPoint y: 320, distance: 126.2
click at [183, 320] on input "131 Montgomery Street, Apt 831" at bounding box center [337, 322] width 309 height 29
drag, startPoint x: 323, startPoint y: 29, endPoint x: 133, endPoint y: 39, distance: 190.3
click at [133, 39] on h1 "Booking / August 29, 2025 / 8:00AM / Alicia Washington / new customer" at bounding box center [240, 38] width 360 height 48
copy small "[PERSON_NAME][US_STATE]"
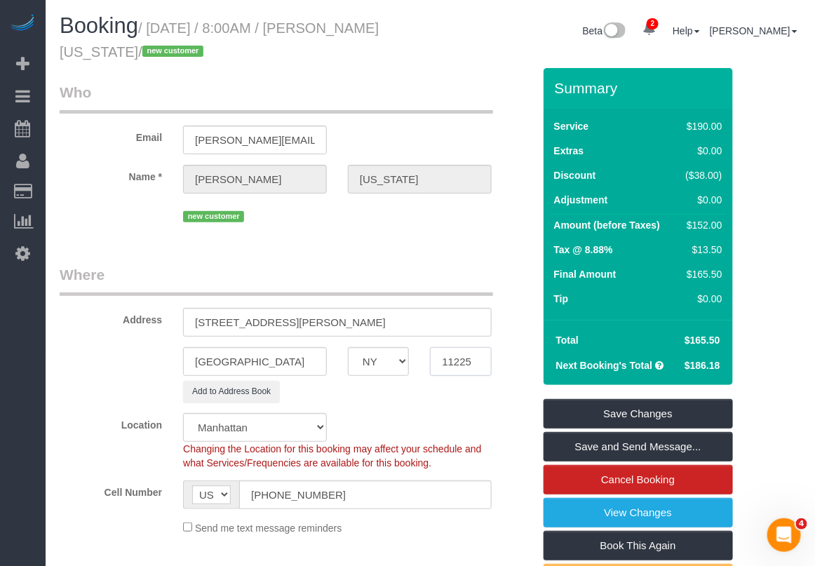
click at [447, 370] on input "11225" at bounding box center [460, 361] width 61 height 29
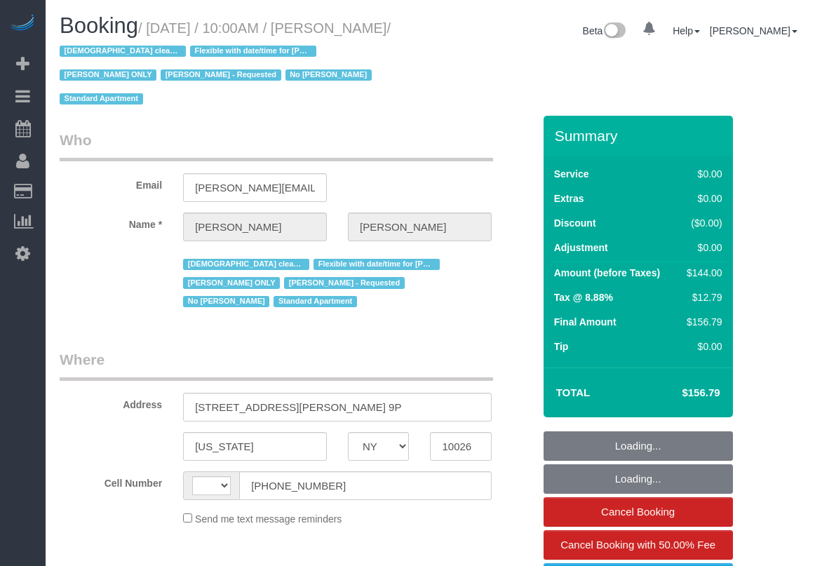
select select "NY"
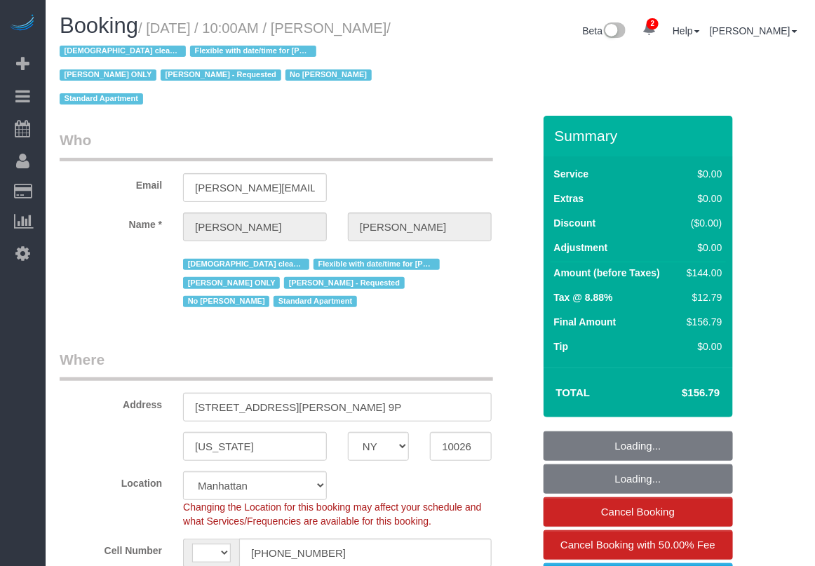
select select "string:[GEOGRAPHIC_DATA]"
select select "object:689"
select select "number:57"
select select "number:74"
select select "number:15"
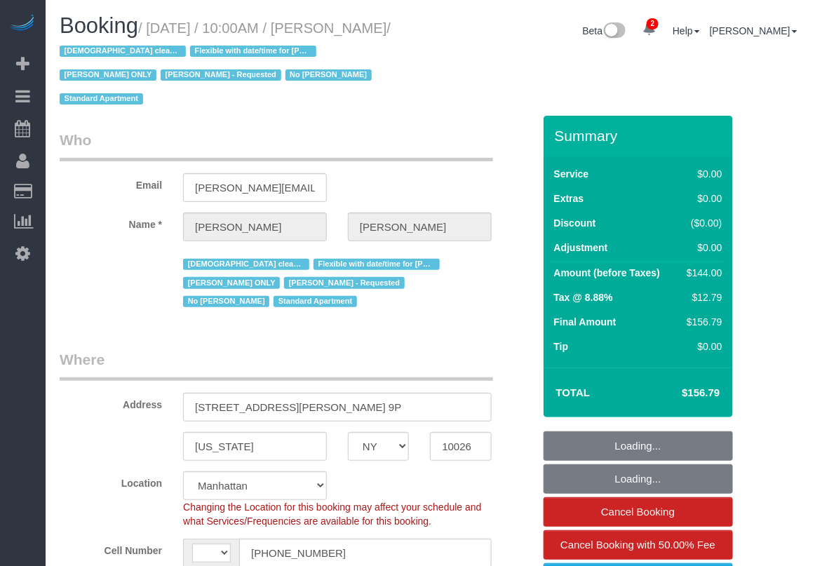
select select "number:5"
select select "1"
select select "spot1"
select select "object:945"
select select "string:stripe-pm_1RcBTe4VGloSiKo7VQKAoqvK"
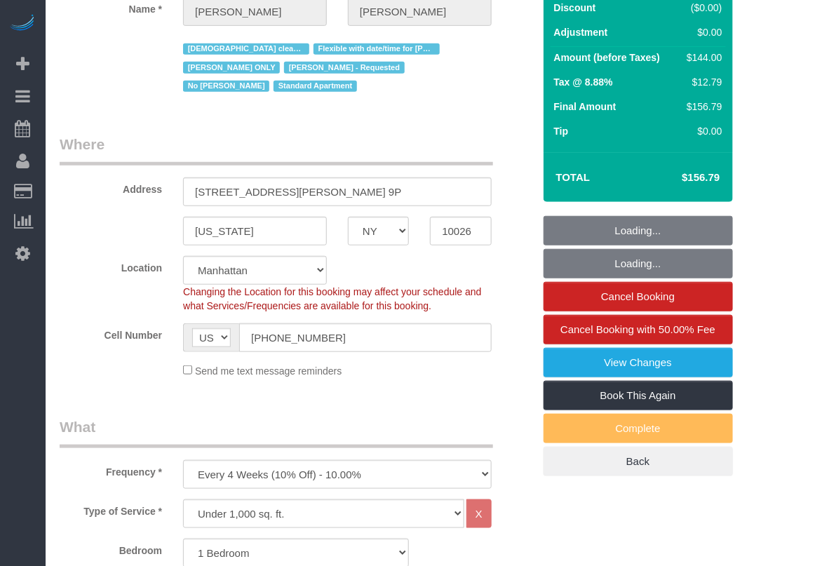
select select "1"
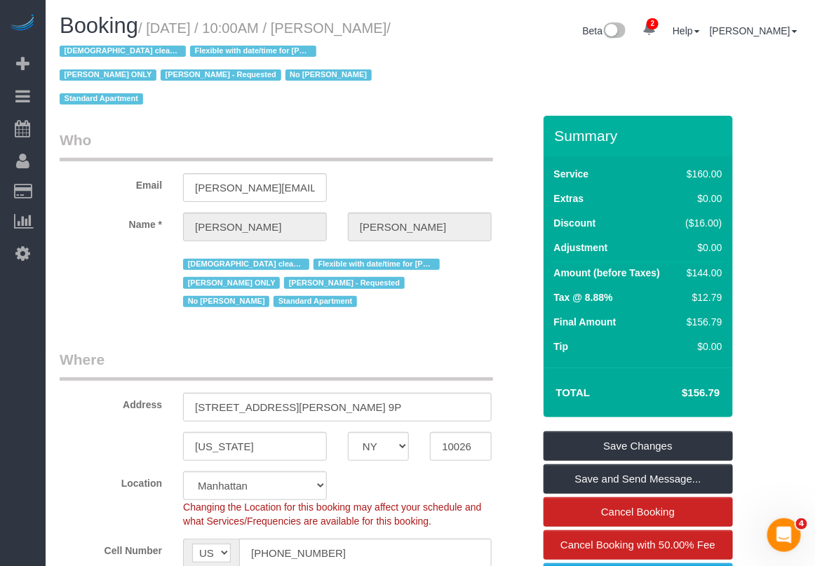
drag, startPoint x: 335, startPoint y: 28, endPoint x: 142, endPoint y: 50, distance: 194.8
click at [142, 50] on small "/ August 23, 2025 / 10:00AM / Theda Jackson-Mau / Female cleaner only Flexible …" at bounding box center [225, 63] width 331 height 87
copy small "Theda Jackson-Mau"
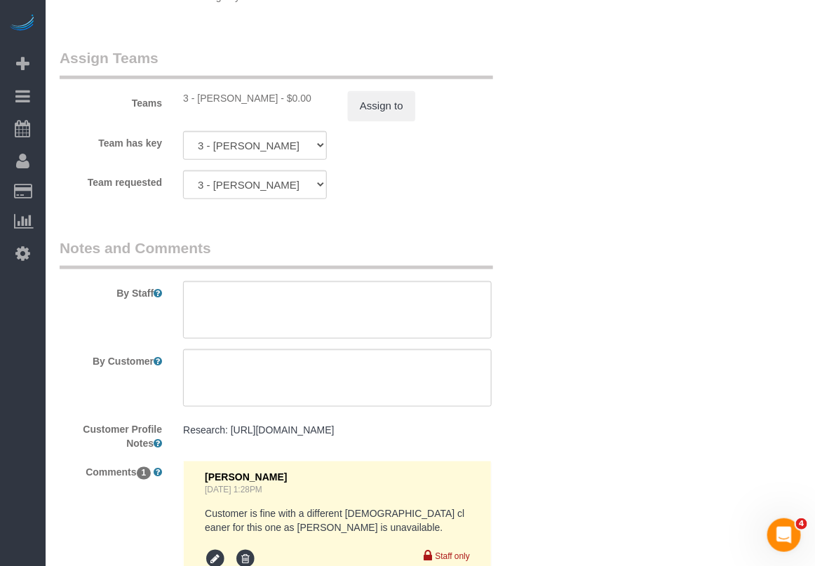
scroll to position [2016, 0]
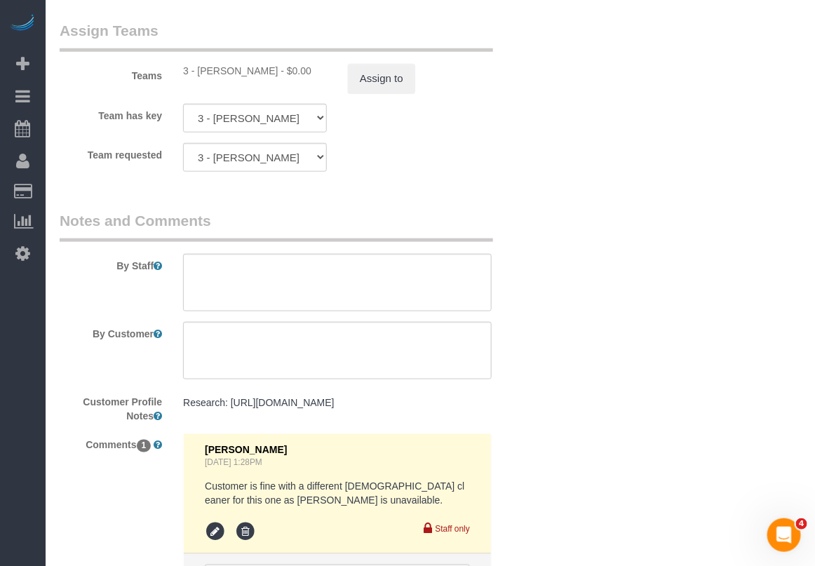
click at [93, 552] on div "Comments 1 Norman Lajara Aug 13, 2025 1:28PM Customer is fine with a different …" at bounding box center [296, 532] width 494 height 199
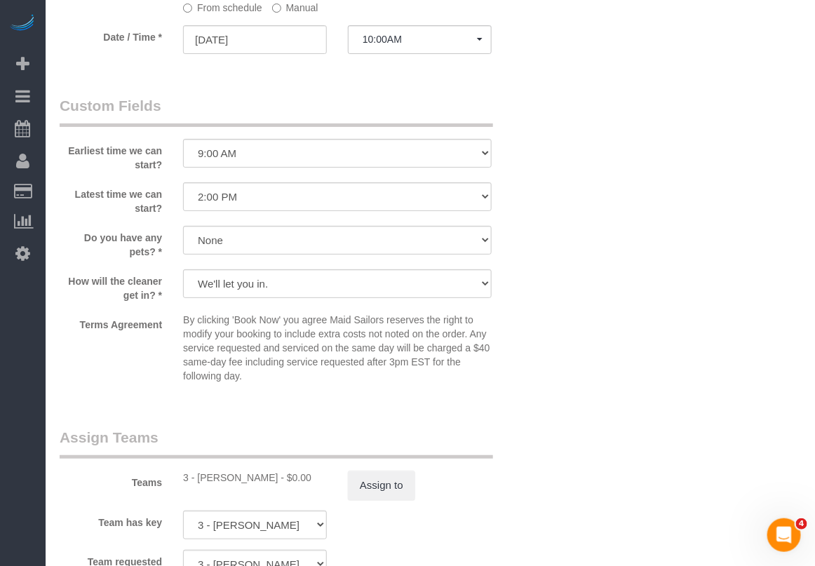
scroll to position [1578, 0]
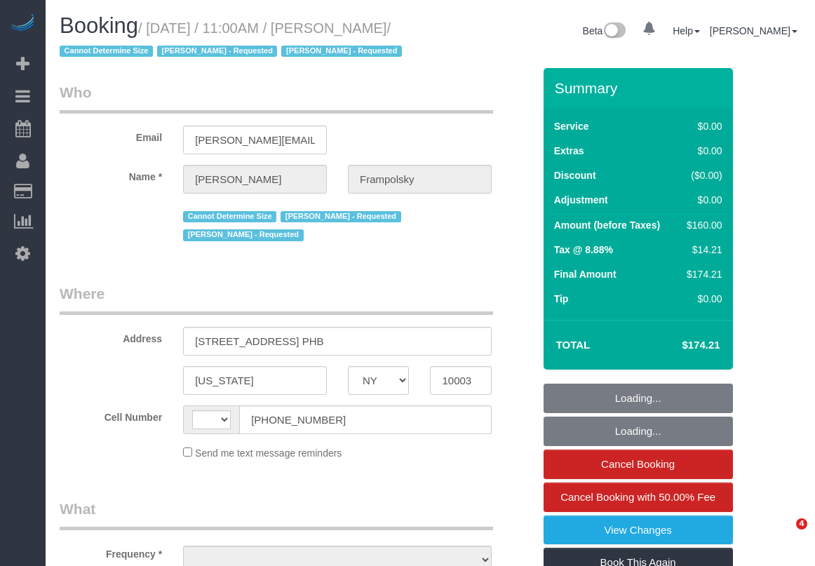
select select "NY"
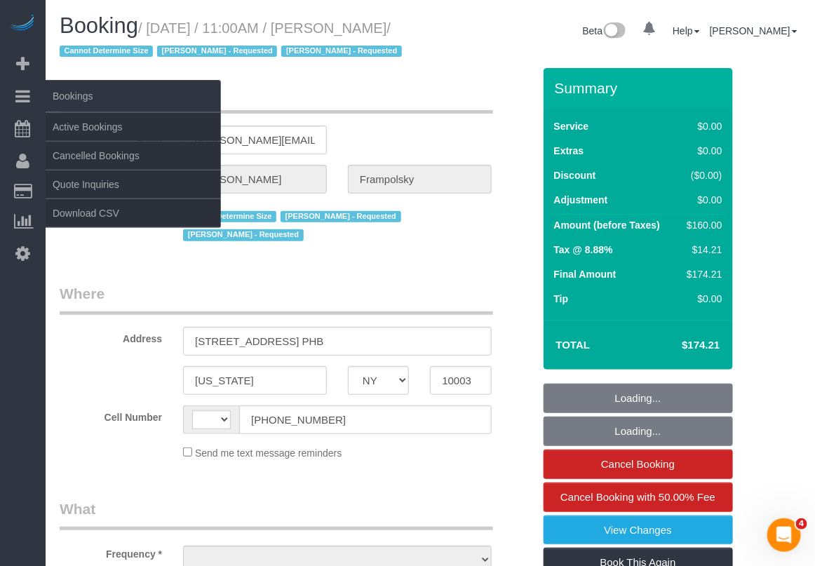
select select "object:408"
select select "number:59"
select select "number:72"
select select "number:15"
select select "number:7"
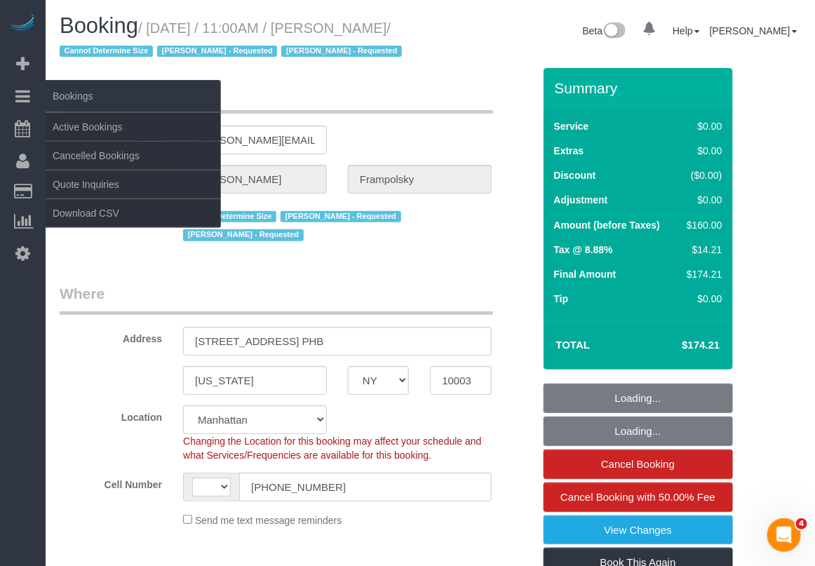
select select "object:559"
select select "string:[GEOGRAPHIC_DATA]"
select select "string:stripe-pm_1QjVlC4VGloSiKo7wAOhglht"
select select "1"
select select "spot1"
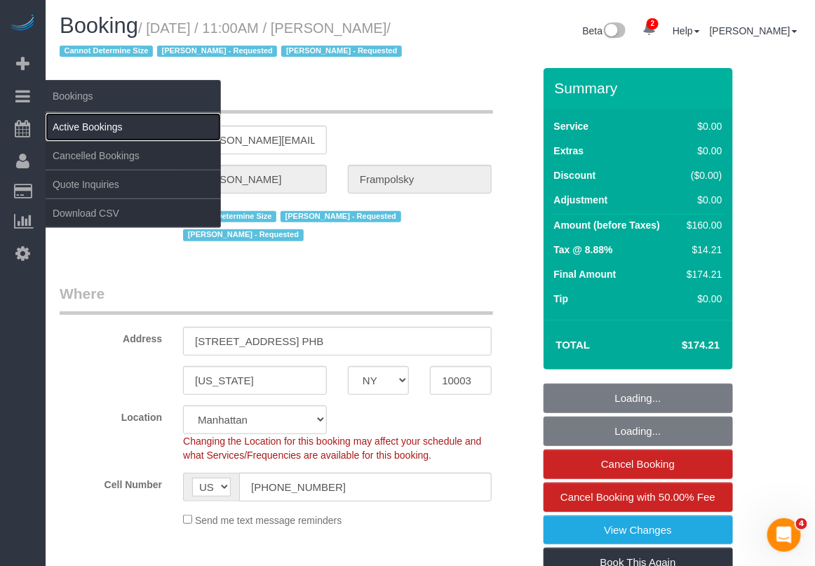
click at [75, 113] on link "Active Bookings" at bounding box center [133, 127] width 175 height 28
select select "1"
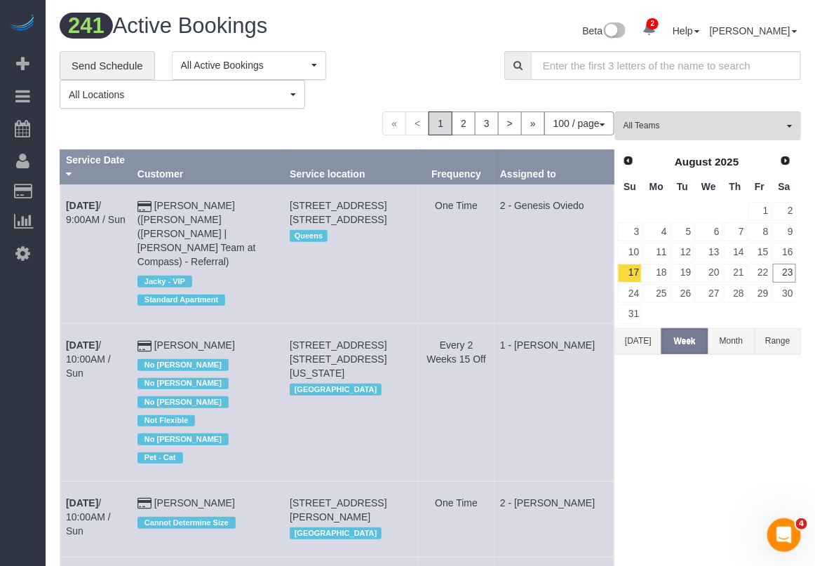
click at [736, 351] on button "Month" at bounding box center [731, 341] width 46 height 26
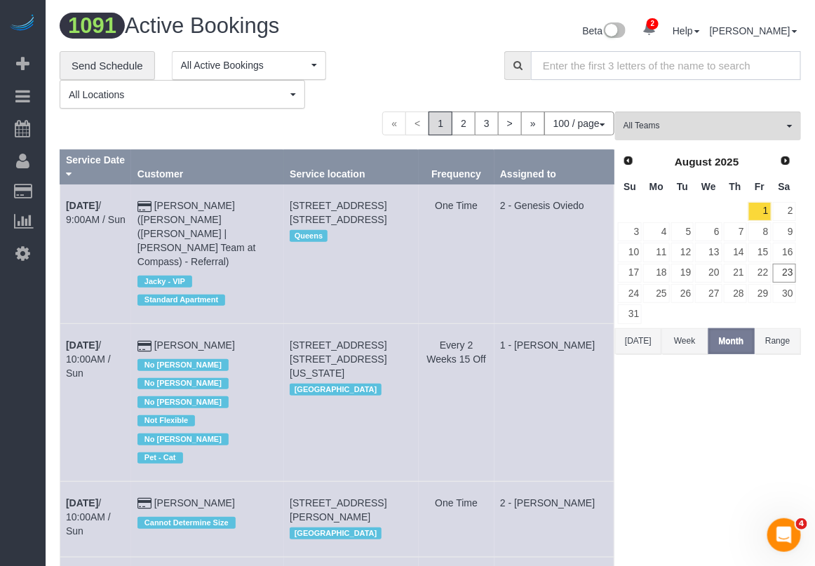
click at [616, 74] on input "text" at bounding box center [666, 65] width 270 height 29
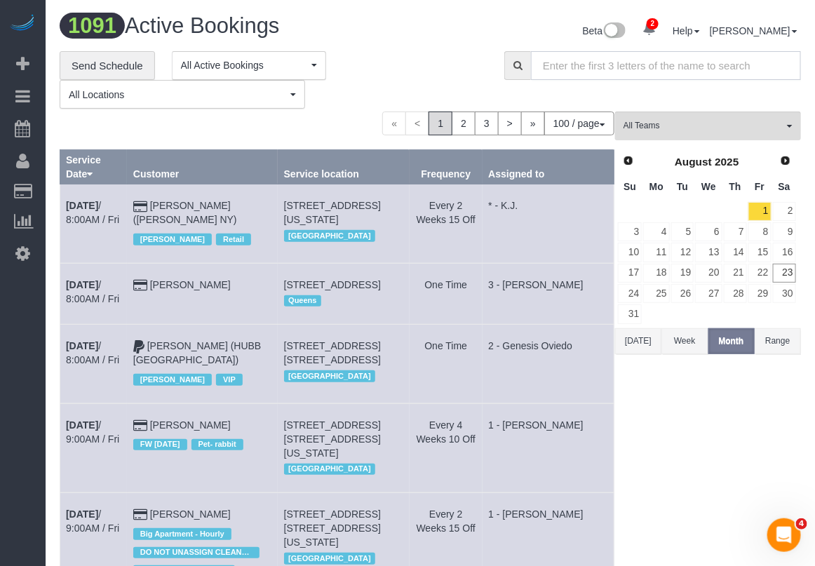
paste input "11225"
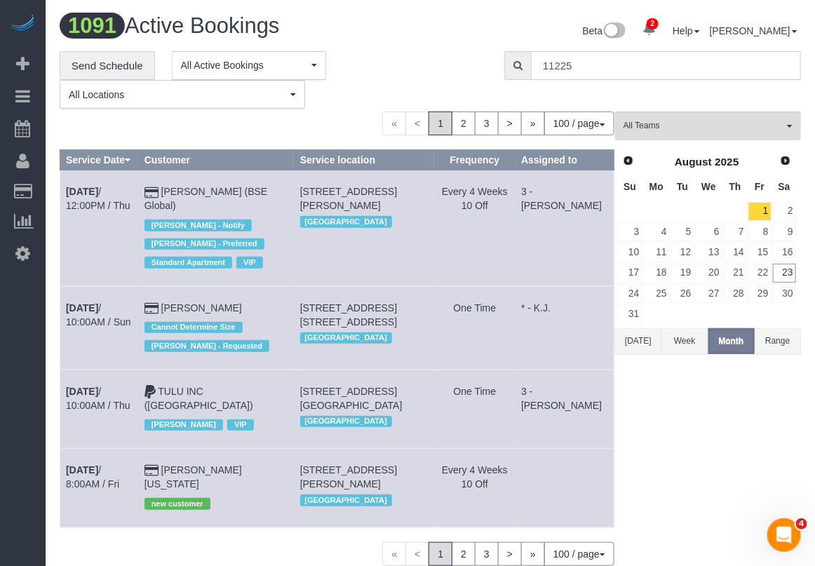
type input "11225"
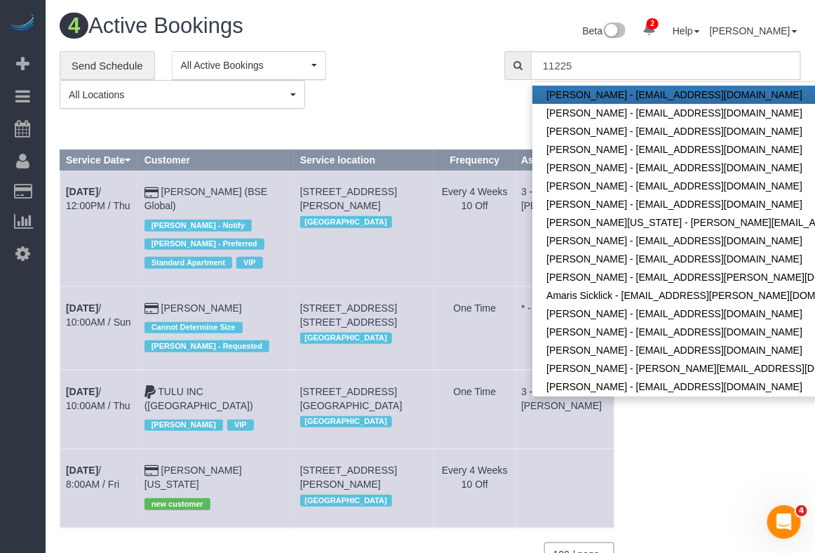
click at [332, 67] on div "**********" at bounding box center [259, 65] width 175 height 29
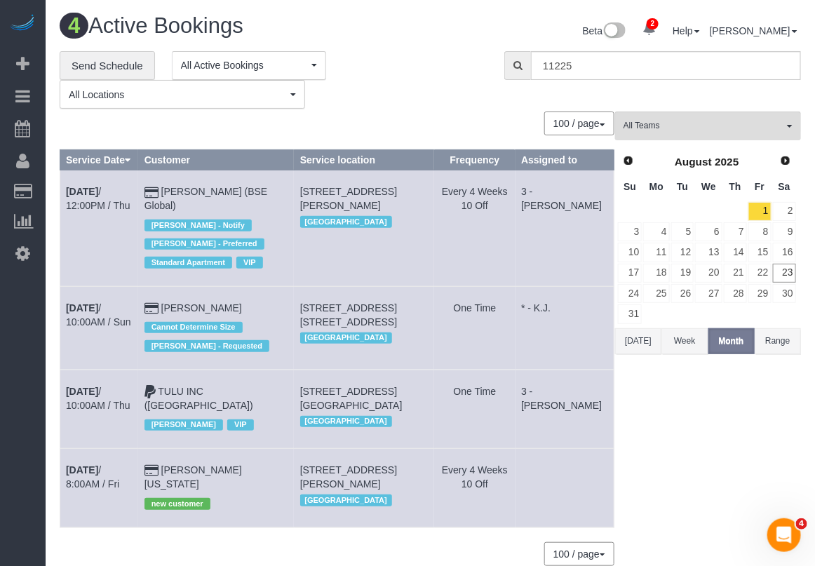
click at [247, 542] on div "100 / page 10 / page 20 / page 30 / page 40 / page 50 / page 100 / page" at bounding box center [337, 554] width 555 height 24
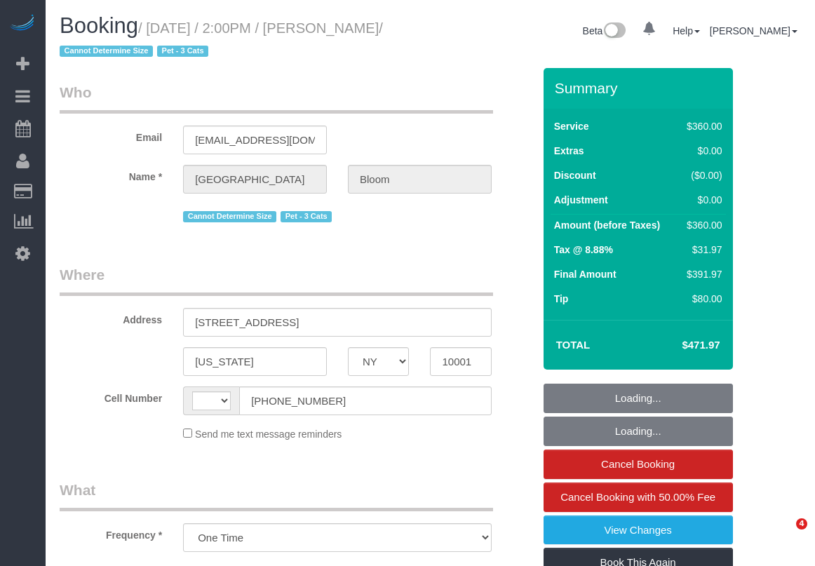
select select "NY"
select select "270"
select select "number:89"
select select "number:90"
select select "number:14"
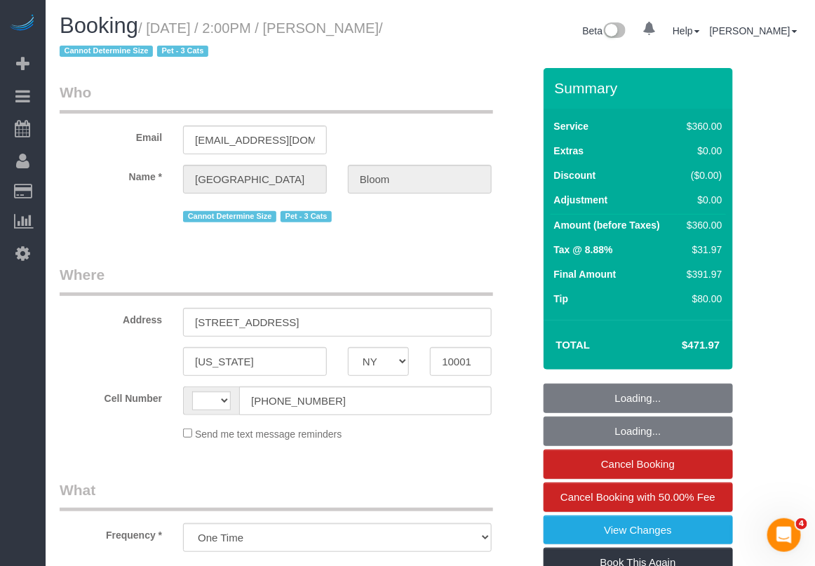
select select "number:5"
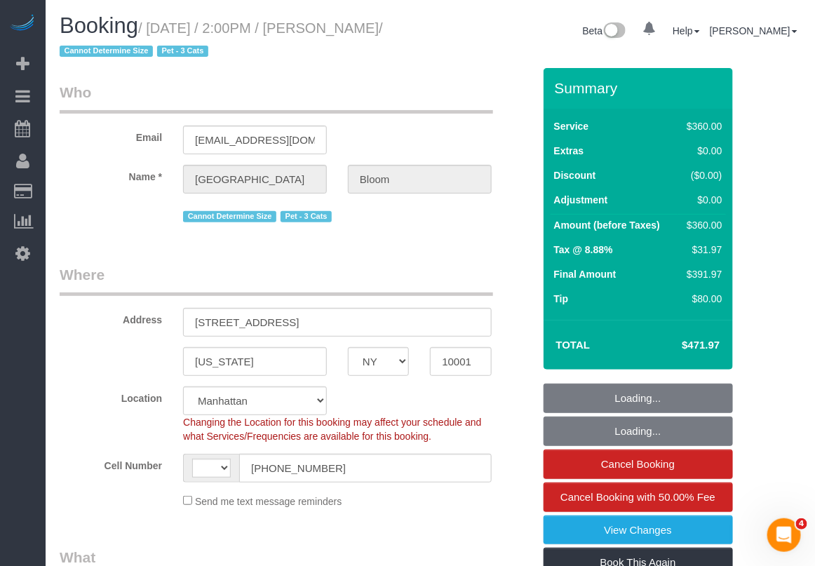
select select "string:US"
select select "string:stripe-pm_1RzHyI4VGloSiKo7J9w4EGhH"
select select "spot1"
select select "object:925"
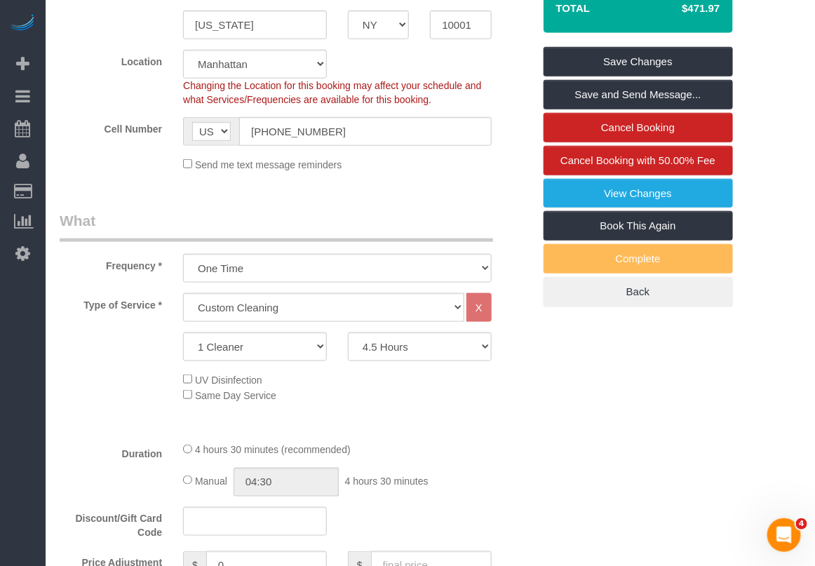
scroll to position [79, 0]
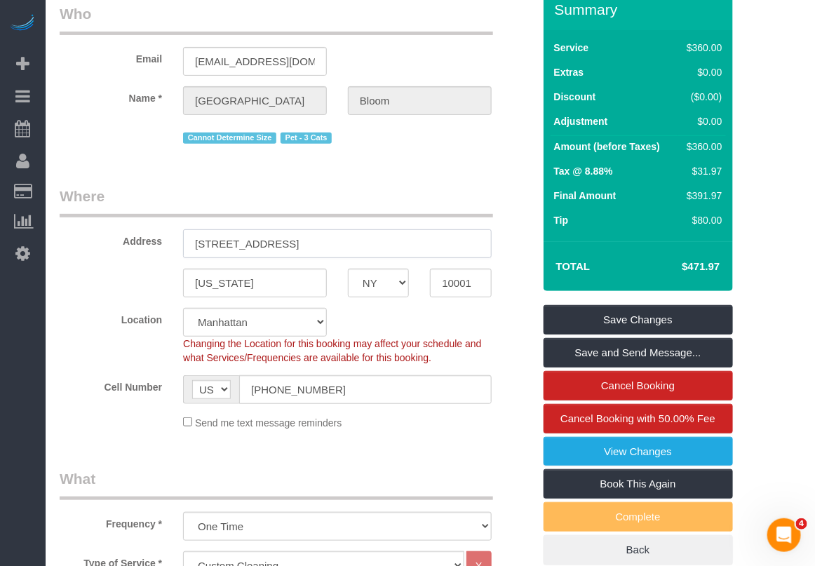
click at [274, 242] on input "349 West 30th St, 1" at bounding box center [337, 243] width 309 height 29
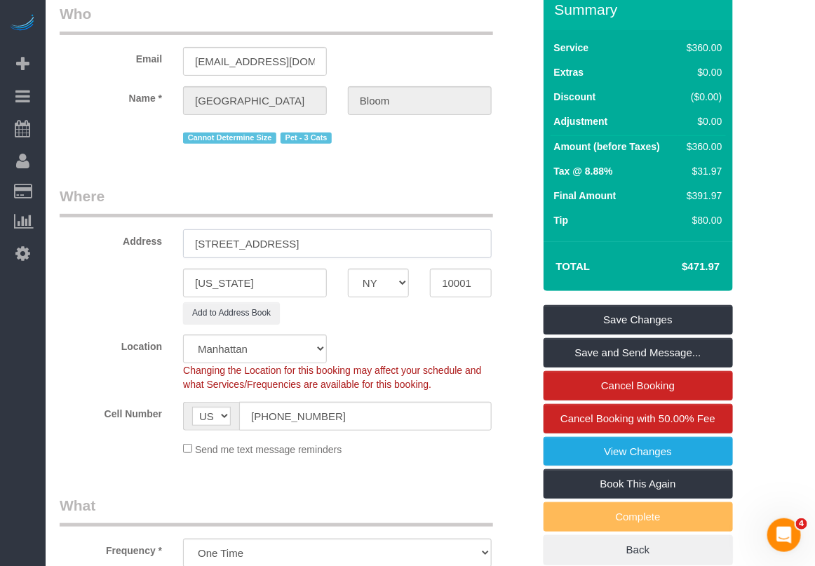
click at [299, 242] on input "349 West 30th Street, 1" at bounding box center [337, 243] width 309 height 29
type input "349 West 30th Street, Apt 1"
click at [631, 323] on link "Save Changes" at bounding box center [637, 319] width 189 height 29
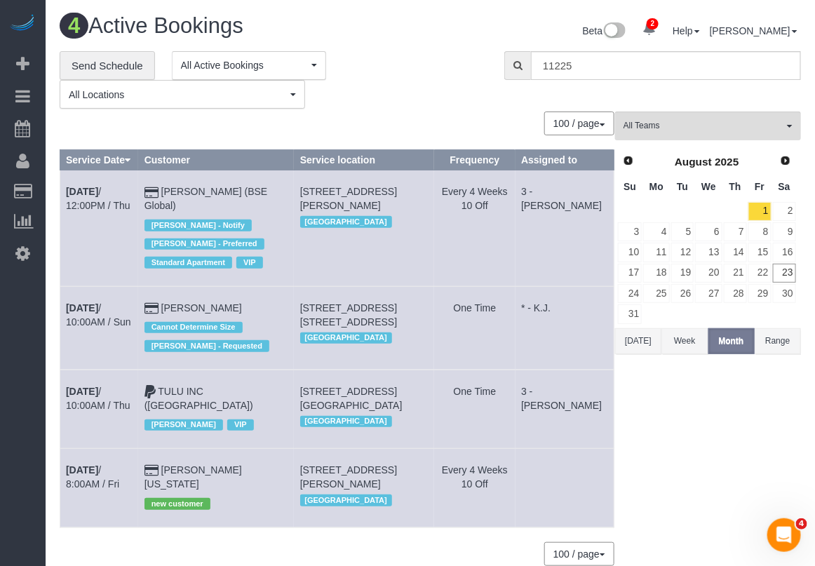
drag, startPoint x: 411, startPoint y: 468, endPoint x: 379, endPoint y: 471, distance: 31.7
click at [379, 471] on td "131 Montgomery St, 831, Brooklyn, NY 11225 Manhattan" at bounding box center [364, 488] width 140 height 79
copy span "11225"
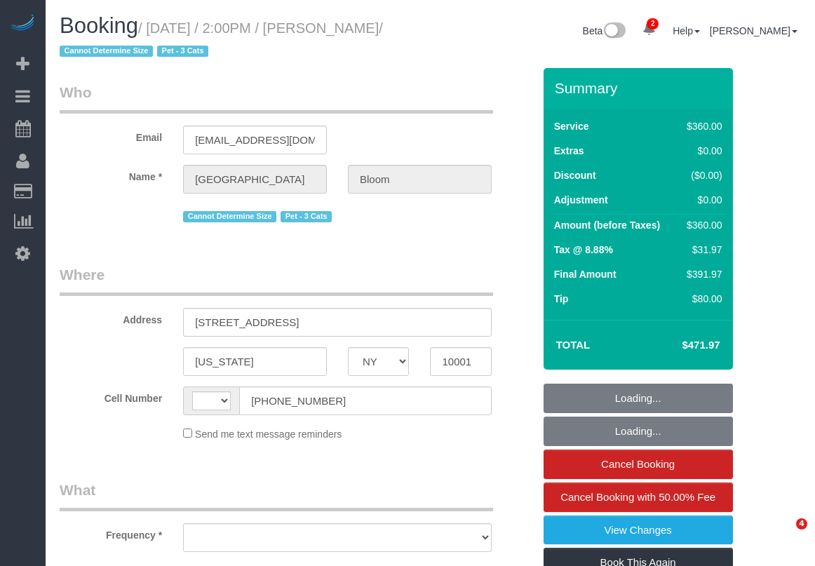
select select "NY"
select select "spot1"
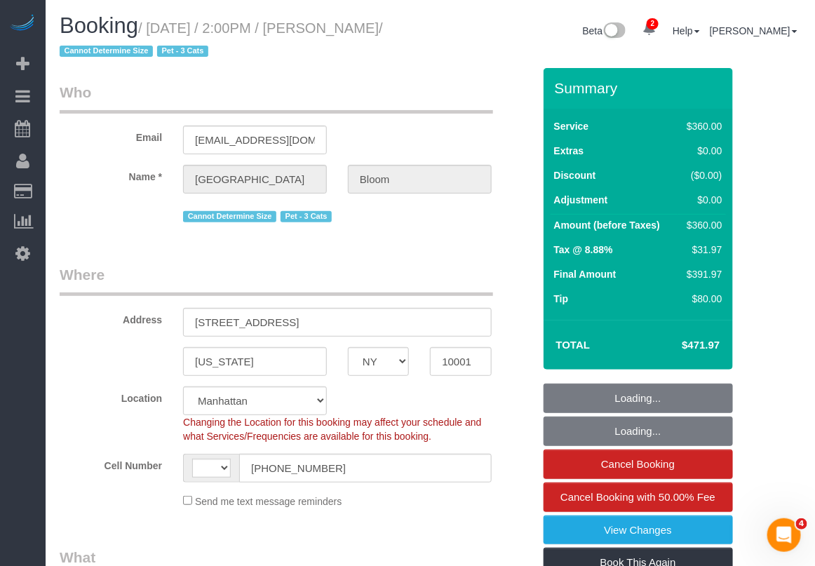
select select "string:[GEOGRAPHIC_DATA]"
select select "object:776"
select select "string:stripe-pm_1RzHyI4VGloSiKo7J9w4EGhH"
select select "270"
select select "number:89"
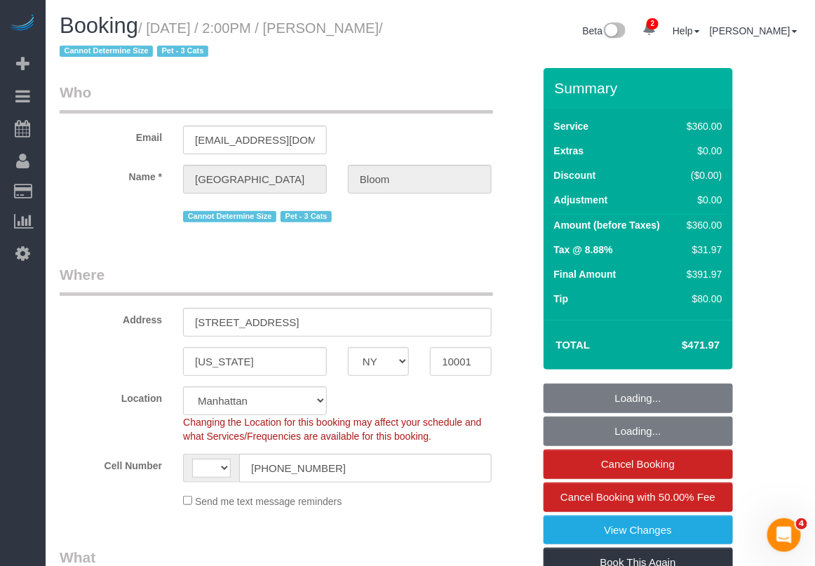
select select "number:90"
select select "number:14"
select select "number:5"
select select "object:1336"
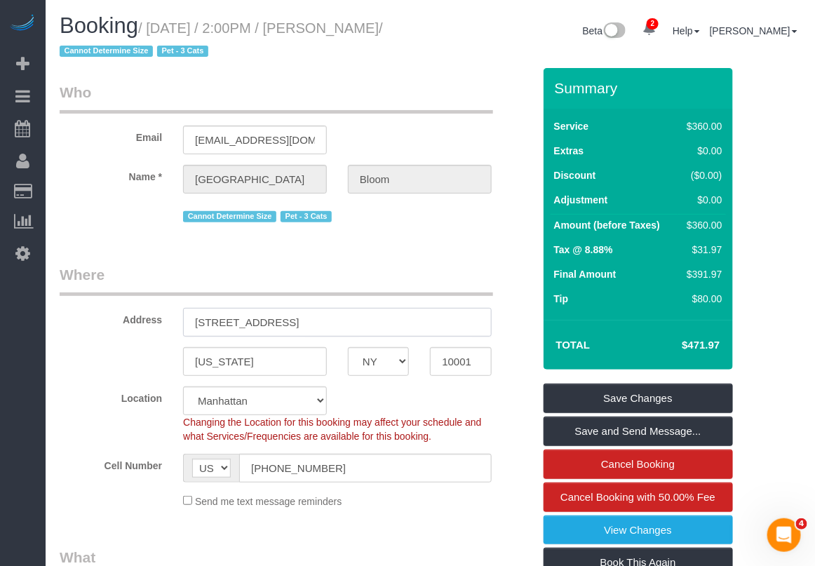
click at [337, 326] on input "[STREET_ADDRESS]" at bounding box center [337, 322] width 309 height 29
drag, startPoint x: 293, startPoint y: 320, endPoint x: 187, endPoint y: 324, distance: 105.9
click at [187, 324] on input "349 West 30th Street, Apt 1" at bounding box center [337, 322] width 309 height 29
drag, startPoint x: 153, startPoint y: 28, endPoint x: 316, endPoint y: 29, distance: 163.4
click at [316, 29] on small "/ August 23, 2025 / 2:00PM / Madison Bloom / Cannot Determine Size Pet - 3 Cats" at bounding box center [221, 39] width 323 height 39
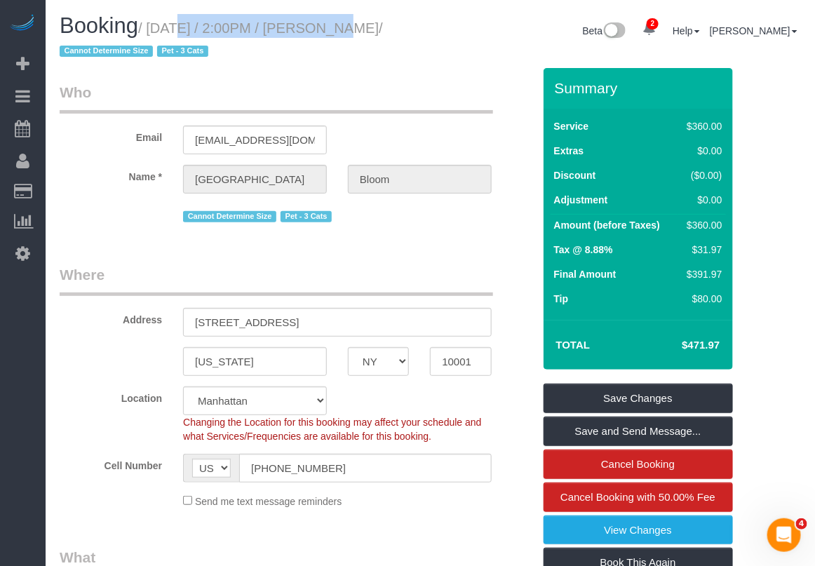
copy small "August 23, 2025 / 2:00PM"
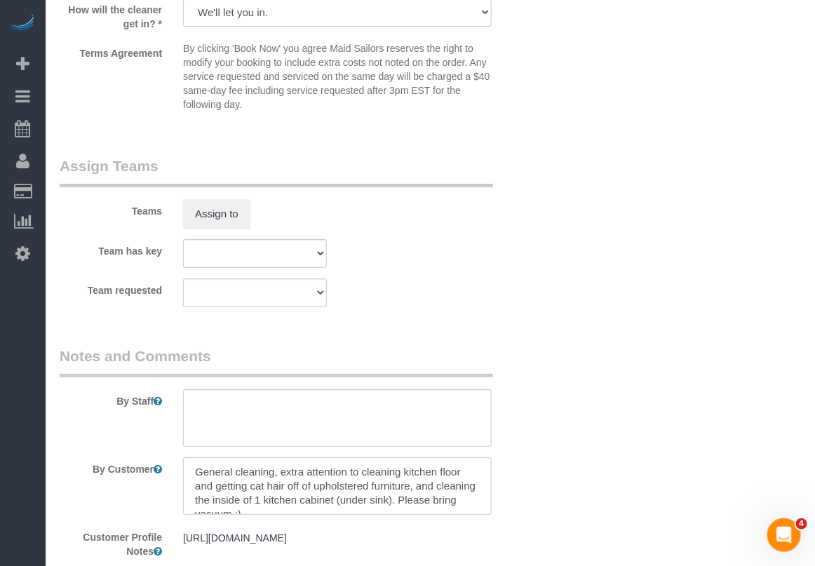
scroll to position [1656, 0]
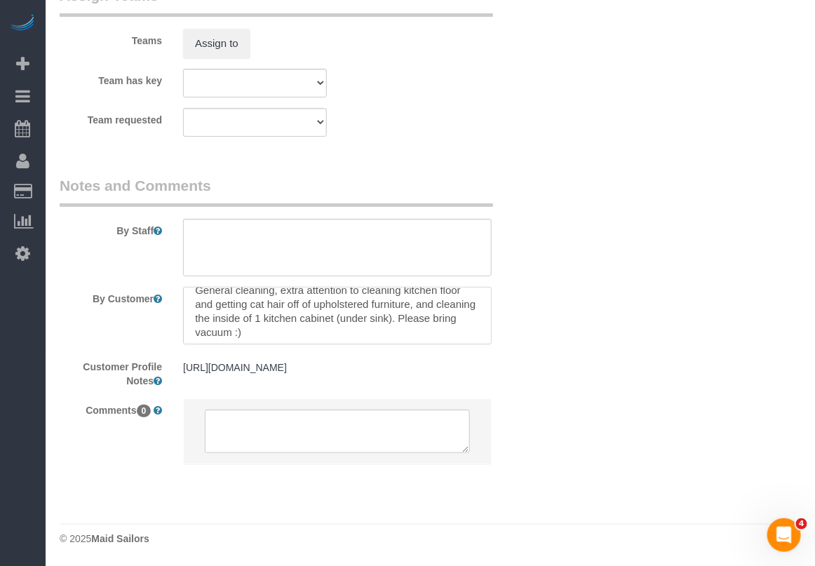
click at [484, 323] on textarea at bounding box center [337, 315] width 309 height 57
click at [417, 362] on pre "https://www.zillow.com/homedetails/349-W-30th-St-1-New-York-NY-10001/2079001625…" at bounding box center [337, 367] width 309 height 14
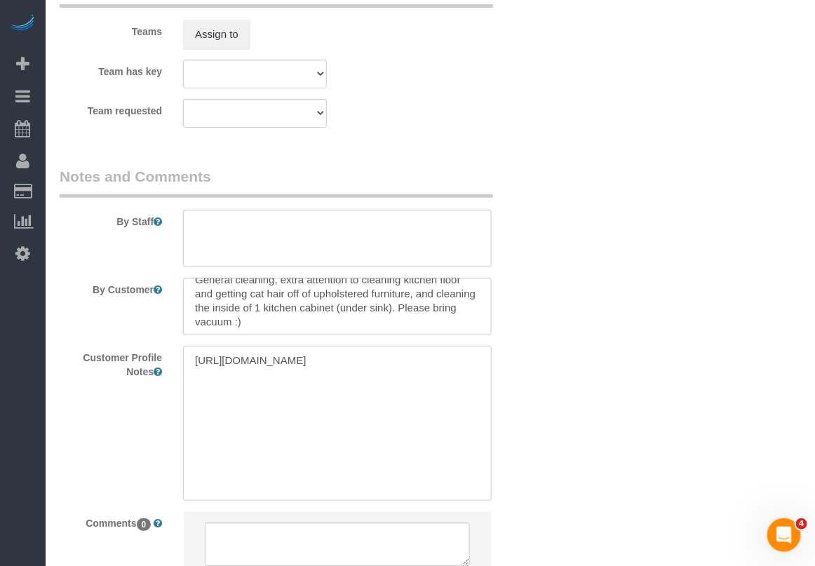
drag, startPoint x: 379, startPoint y: 384, endPoint x: 186, endPoint y: 365, distance: 193.8
click at [186, 365] on textarea "https://www.zillow.com/homedetails/349-W-30th-St-1-New-York-NY-10001/2079001625…" at bounding box center [337, 423] width 309 height 155
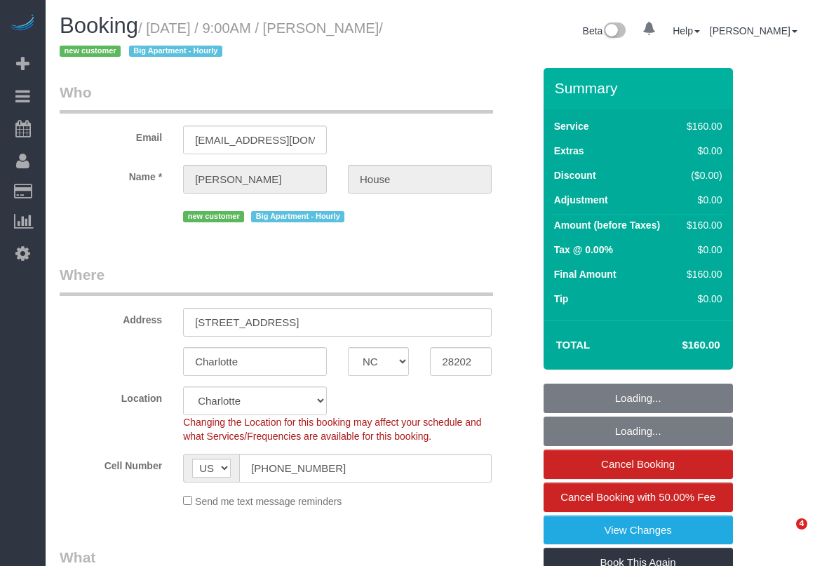
select select "NC"
select select "object:797"
select select "number:89"
select select "number:71"
select select "number:15"
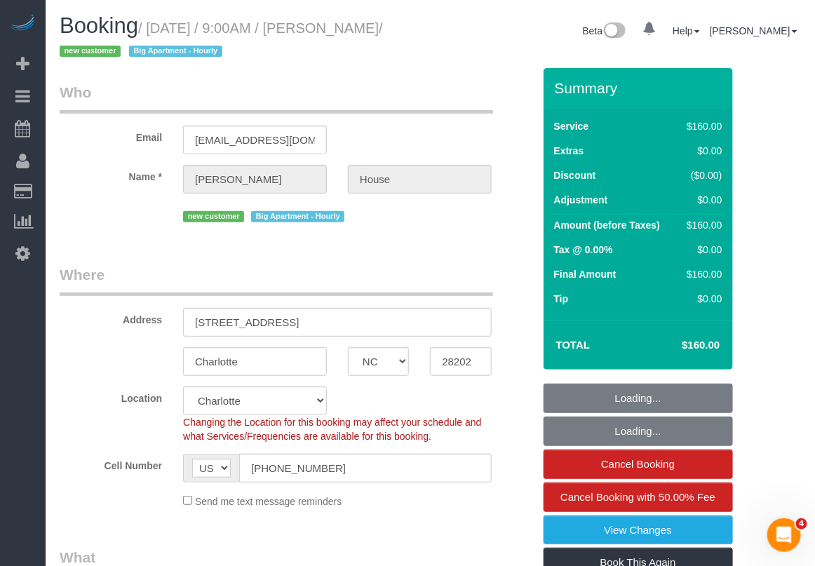
select select "number:7"
select select "string:stripe-pm_1Rz34F4VGloSiKo7c5YBosrh"
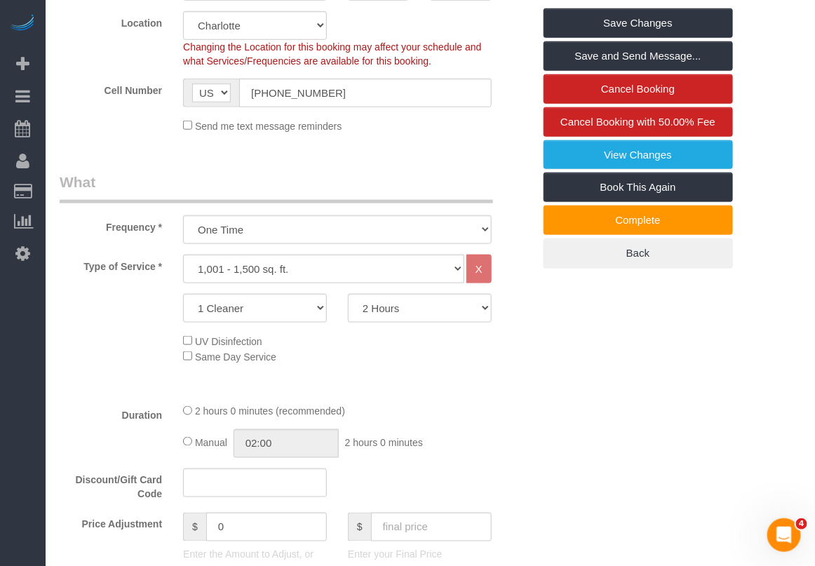
scroll to position [526, 0]
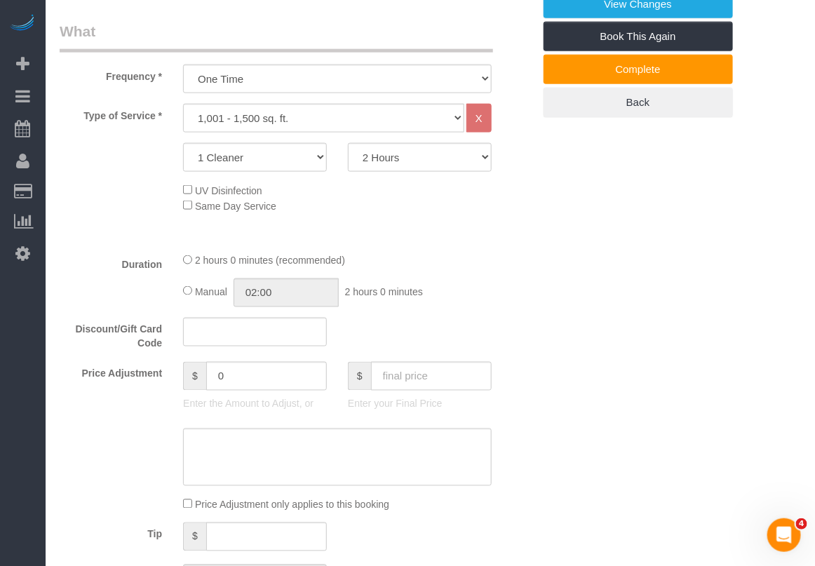
drag, startPoint x: 787, startPoint y: 285, endPoint x: 481, endPoint y: 293, distance: 305.8
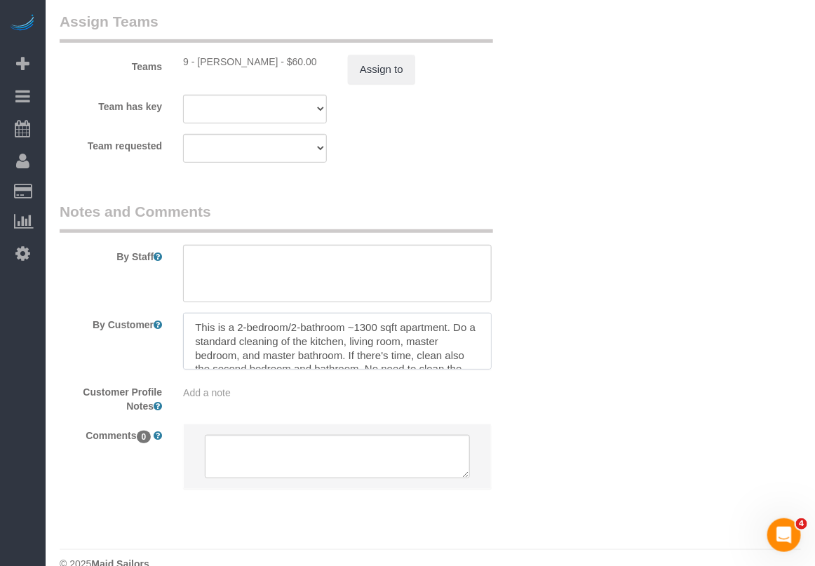
scroll to position [25, 0]
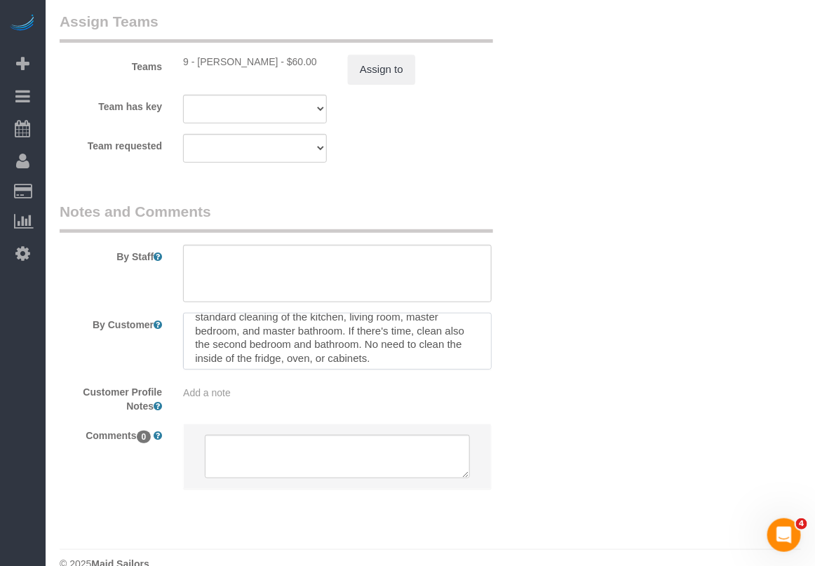
click at [486, 363] on textarea at bounding box center [337, 341] width 309 height 57
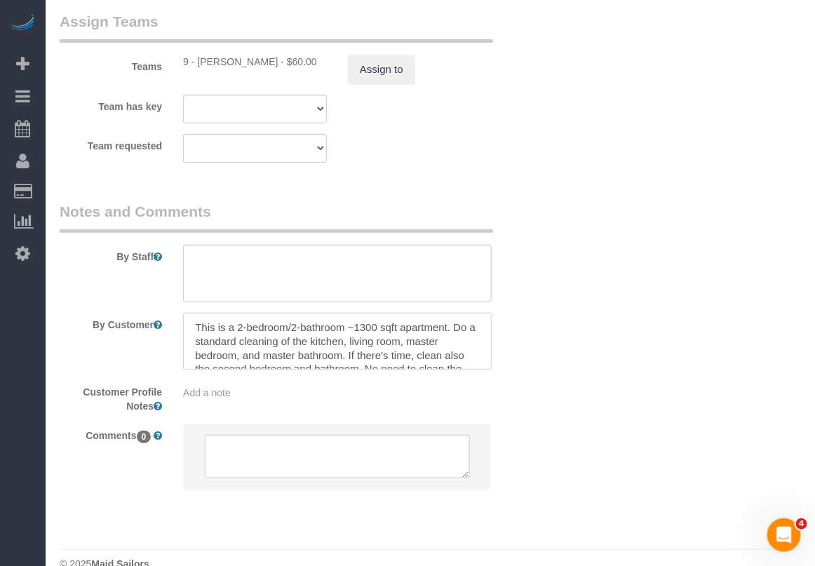
scroll to position [28, 0]
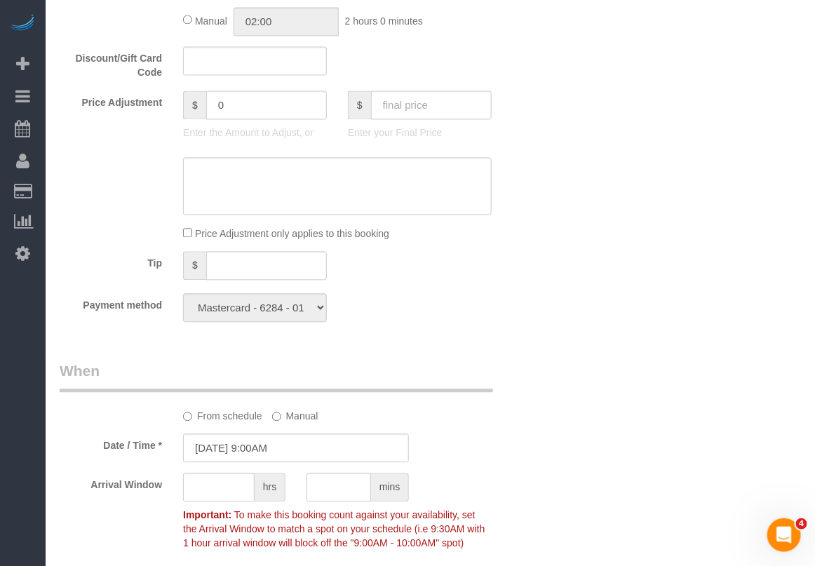
scroll to position [701, 0]
